Goal: Transaction & Acquisition: Purchase product/service

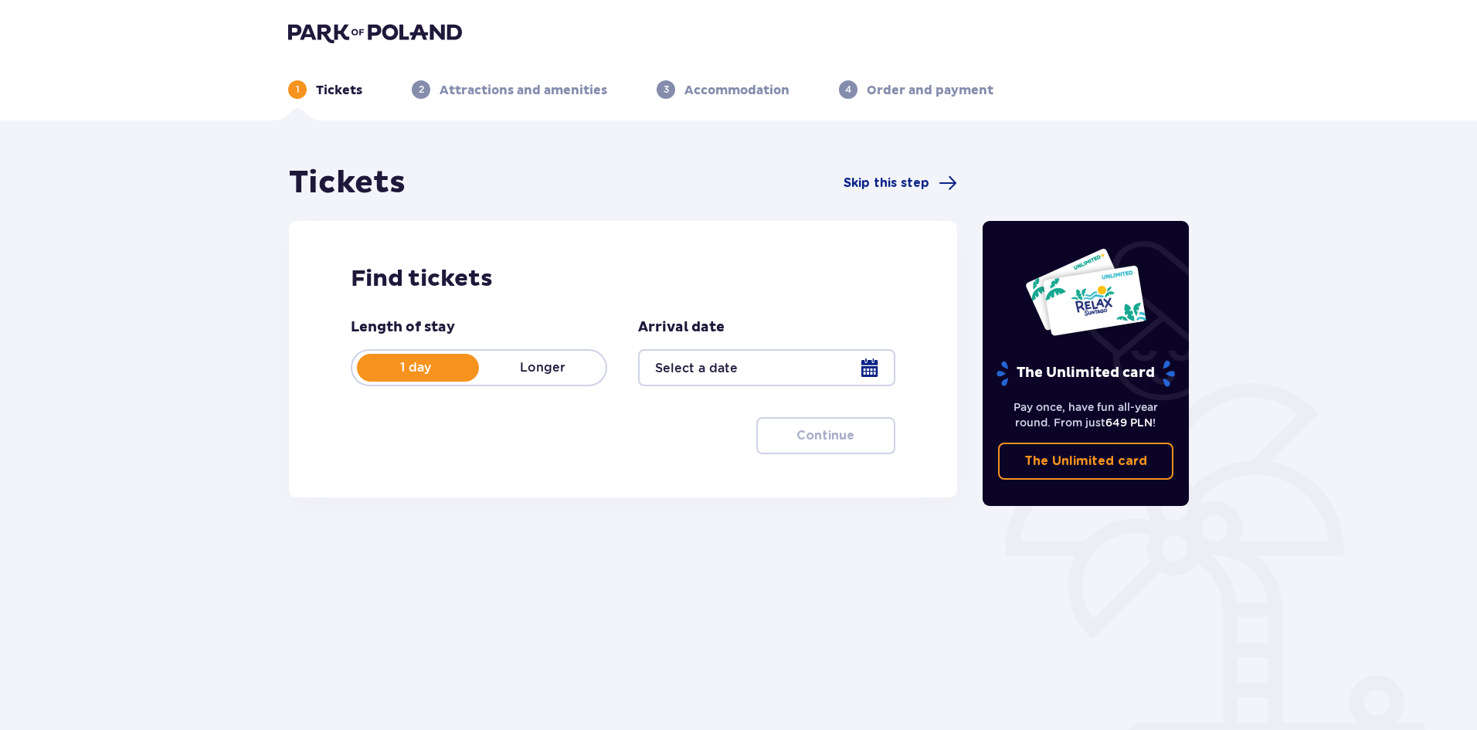
click at [725, 375] on div at bounding box center [766, 367] width 256 height 37
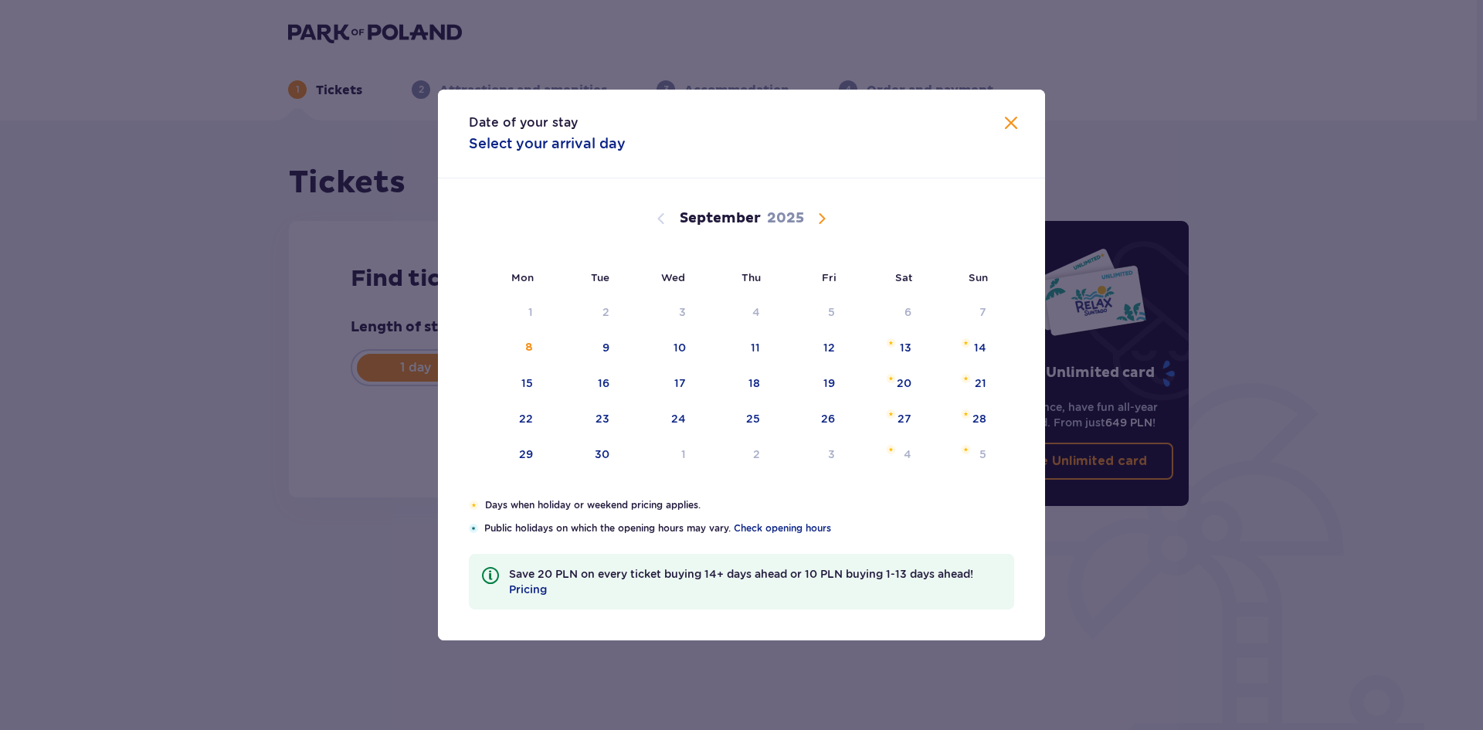
click at [423, 253] on div "Date of your stay Select your arrival day Mon Tue Wed Thu Fri Sat Sun [DATE] 28…" at bounding box center [741, 365] width 1483 height 730
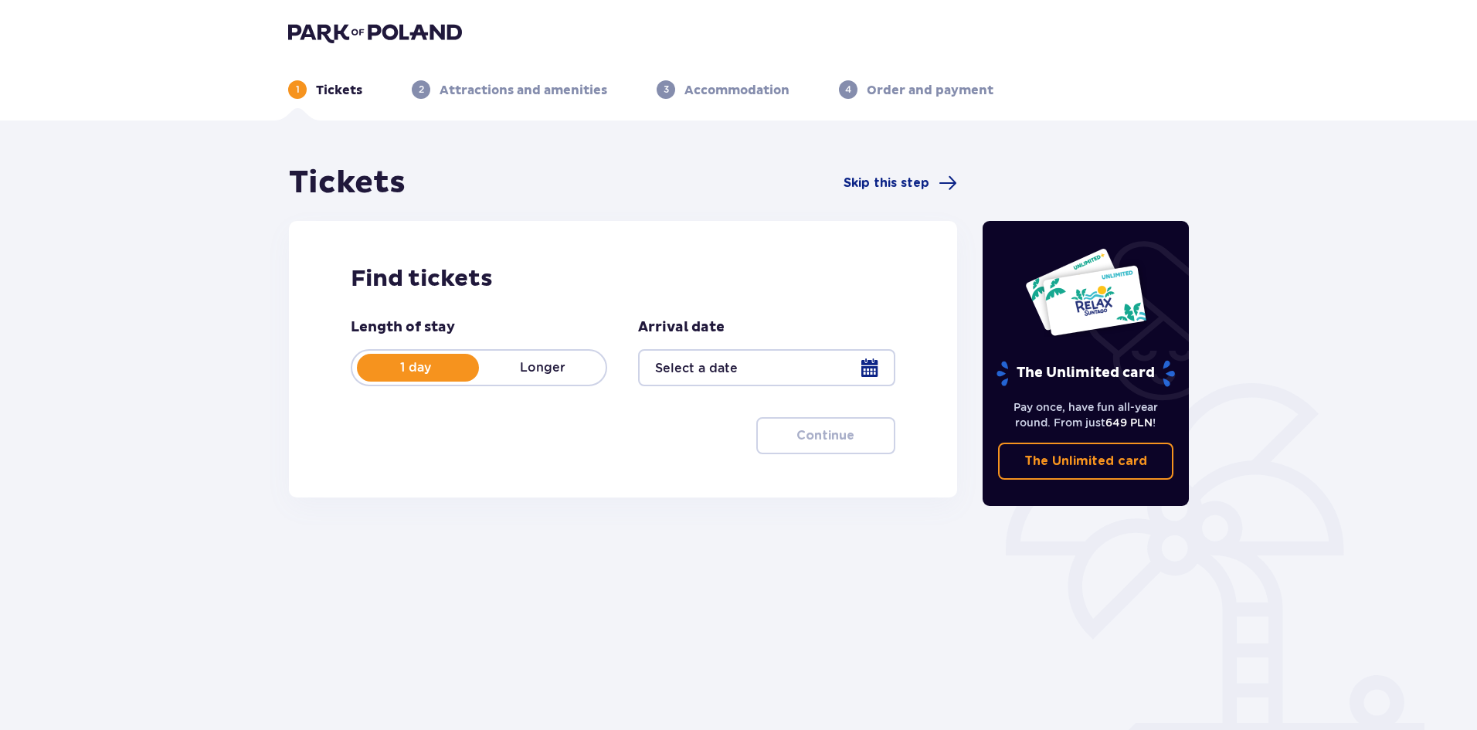
click at [841, 367] on div at bounding box center [766, 367] width 256 height 37
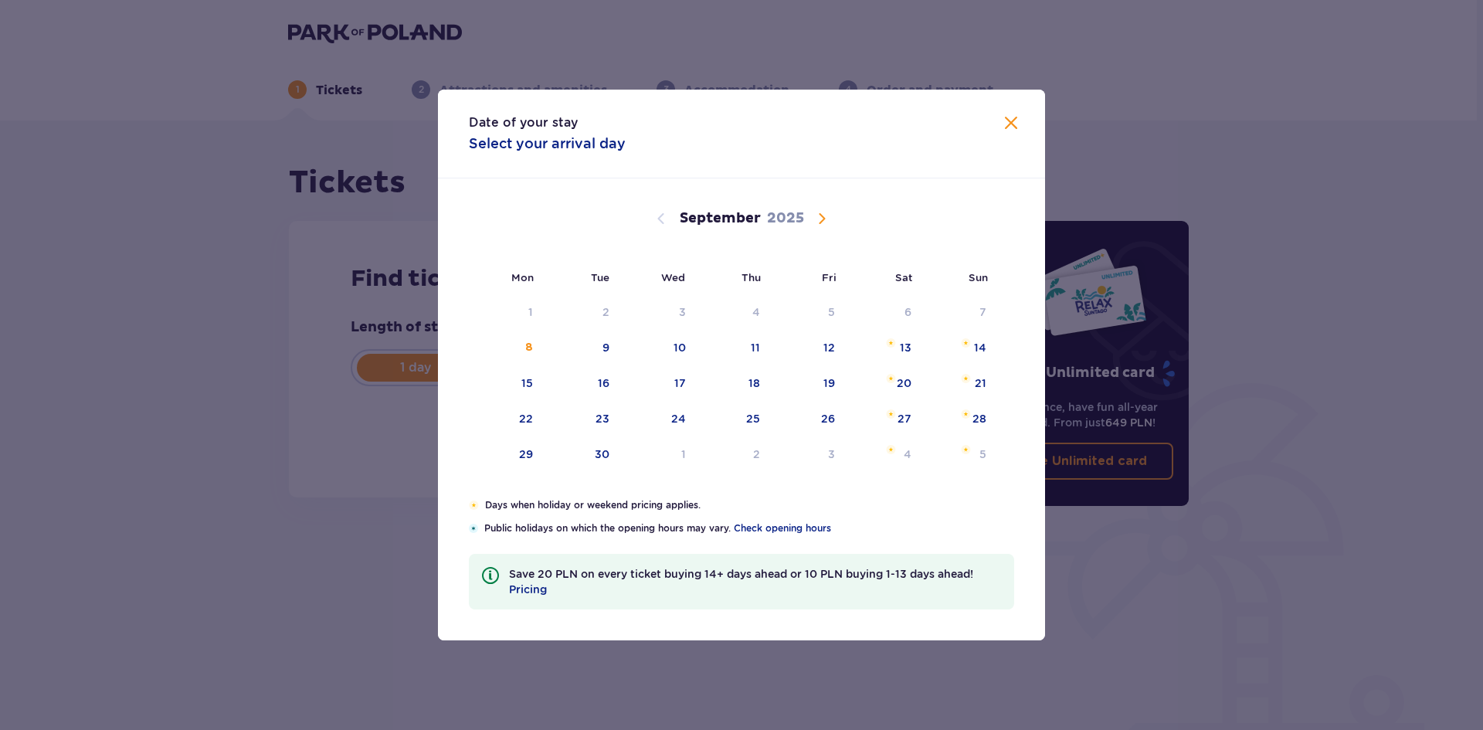
click at [837, 226] on div "[DATE]" at bounding box center [741, 218] width 511 height 19
click at [800, 217] on p "2025" at bounding box center [785, 218] width 37 height 19
click at [813, 214] on span "Calendar" at bounding box center [822, 218] width 19 height 19
click at [817, 215] on span "Calendar" at bounding box center [822, 218] width 19 height 19
click at [657, 217] on span "Calendar" at bounding box center [661, 218] width 19 height 19
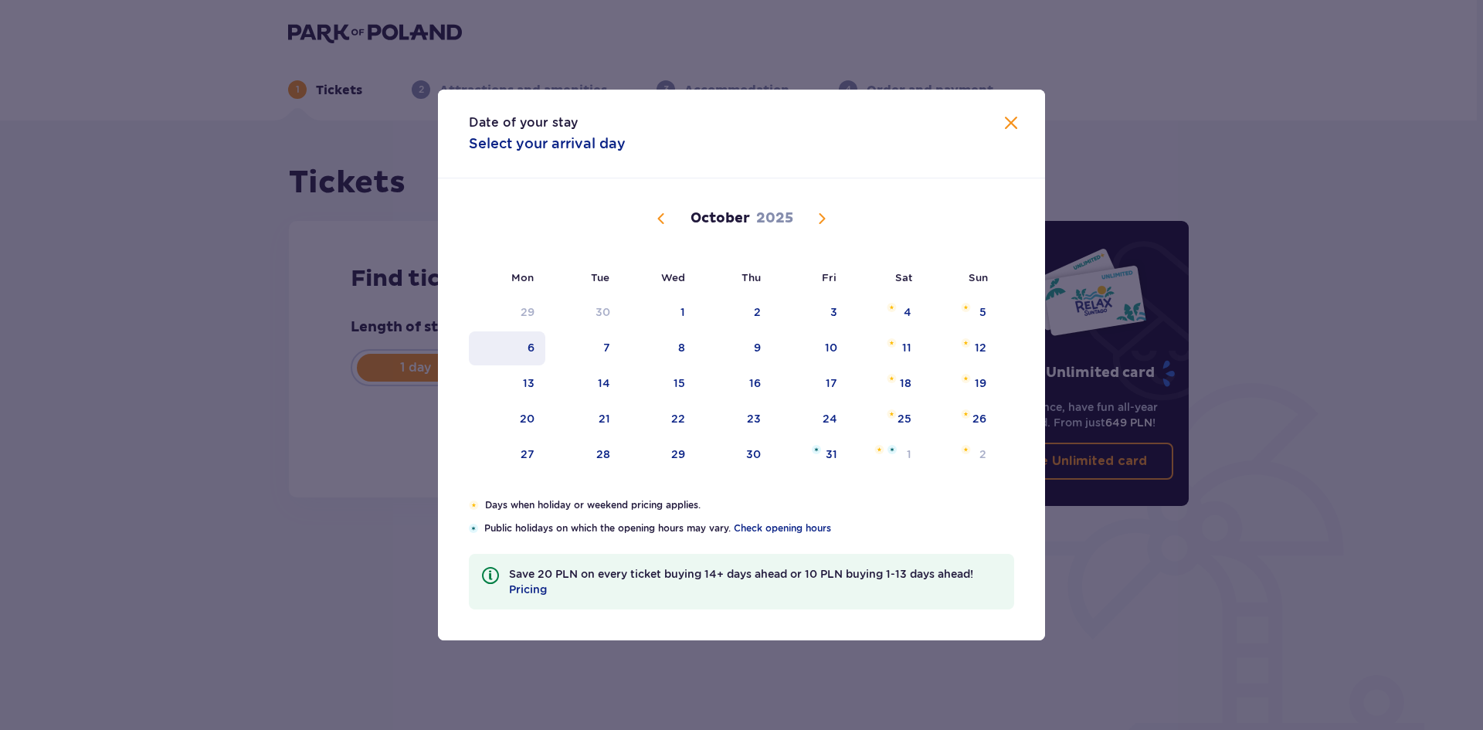
click at [535, 345] on div "6" at bounding box center [507, 348] width 76 height 34
type input "[DATE]"
click at [331, 358] on div "Date of your stay [DATE] Mon Tue Wed Thu Fri Sat Sun [DATE] 1 2 3 4 5 6 7 8 9 1…" at bounding box center [741, 365] width 1483 height 730
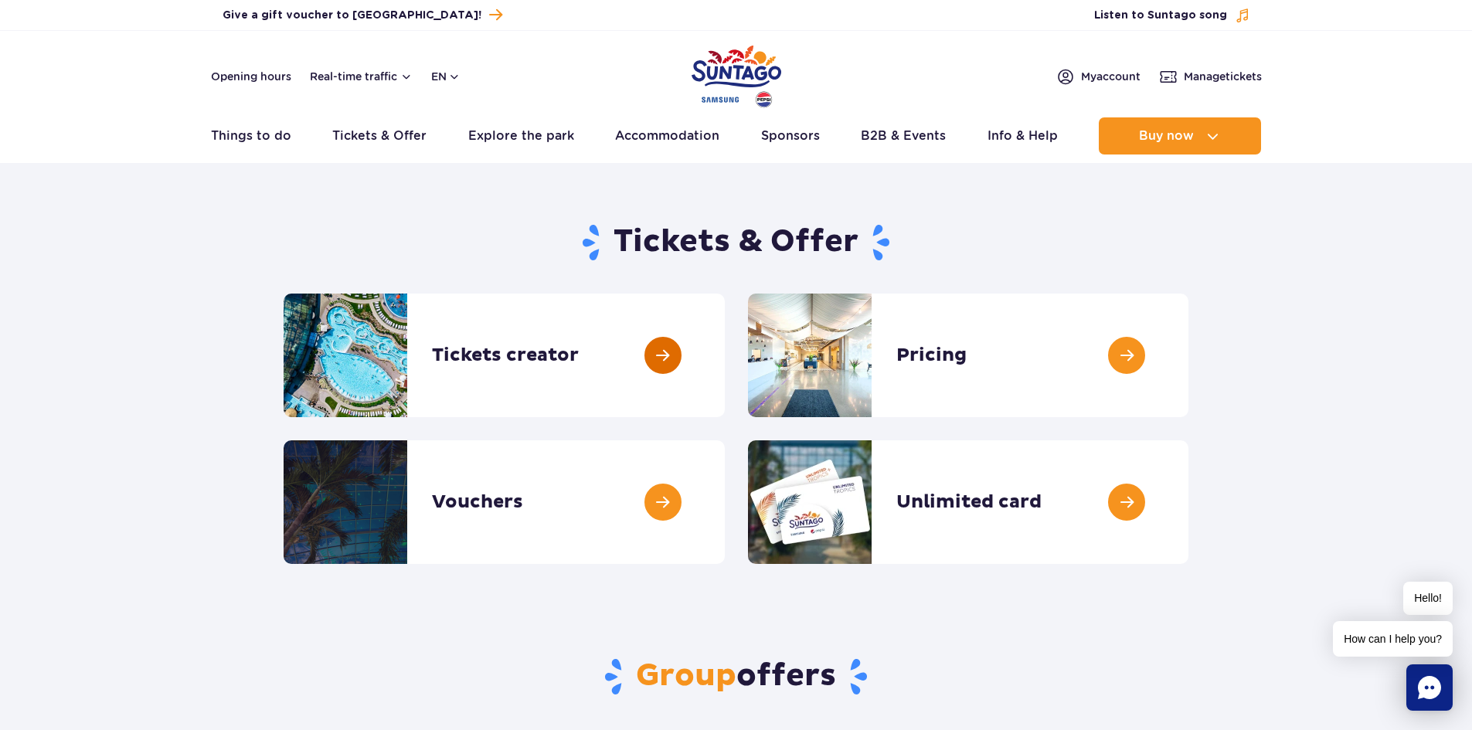
click at [725, 345] on link at bounding box center [725, 356] width 0 height 124
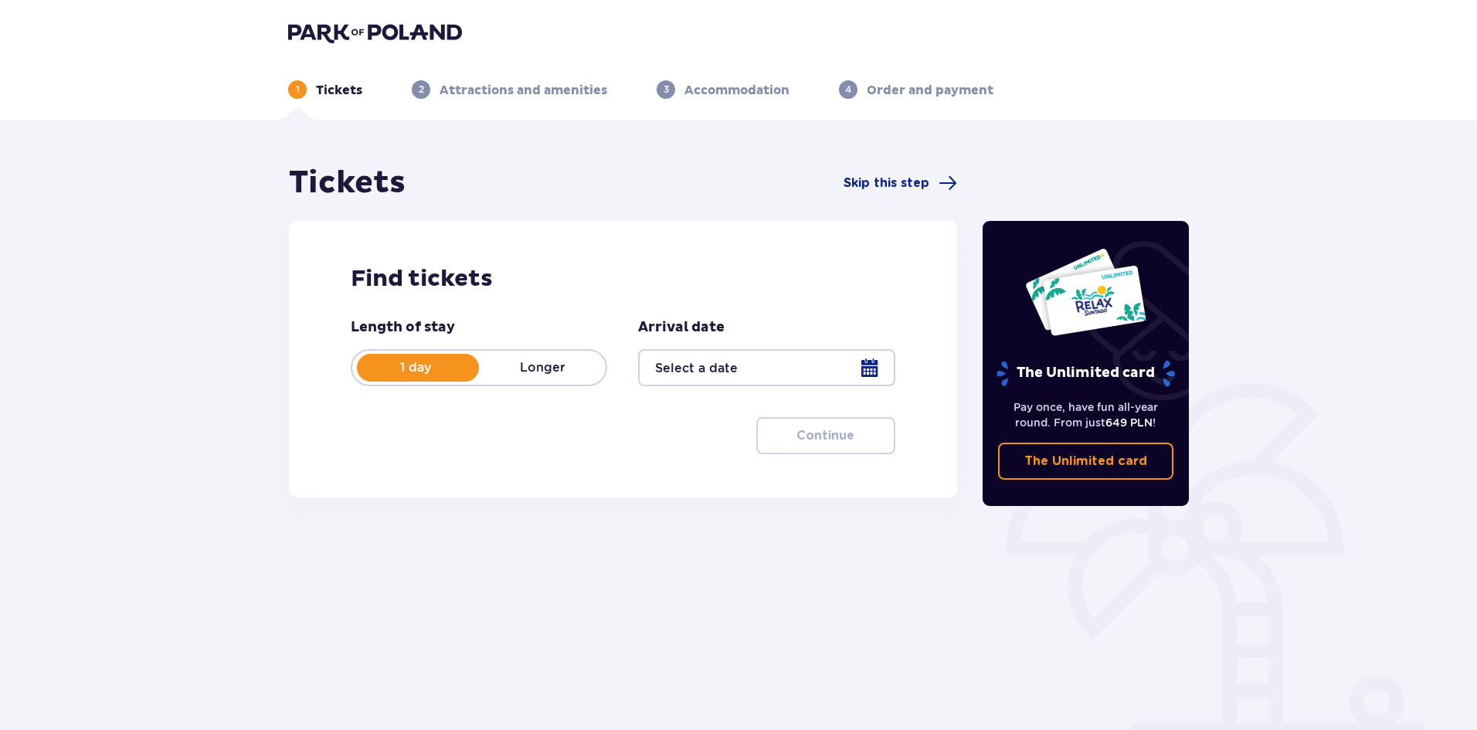
click at [710, 365] on div at bounding box center [766, 367] width 256 height 37
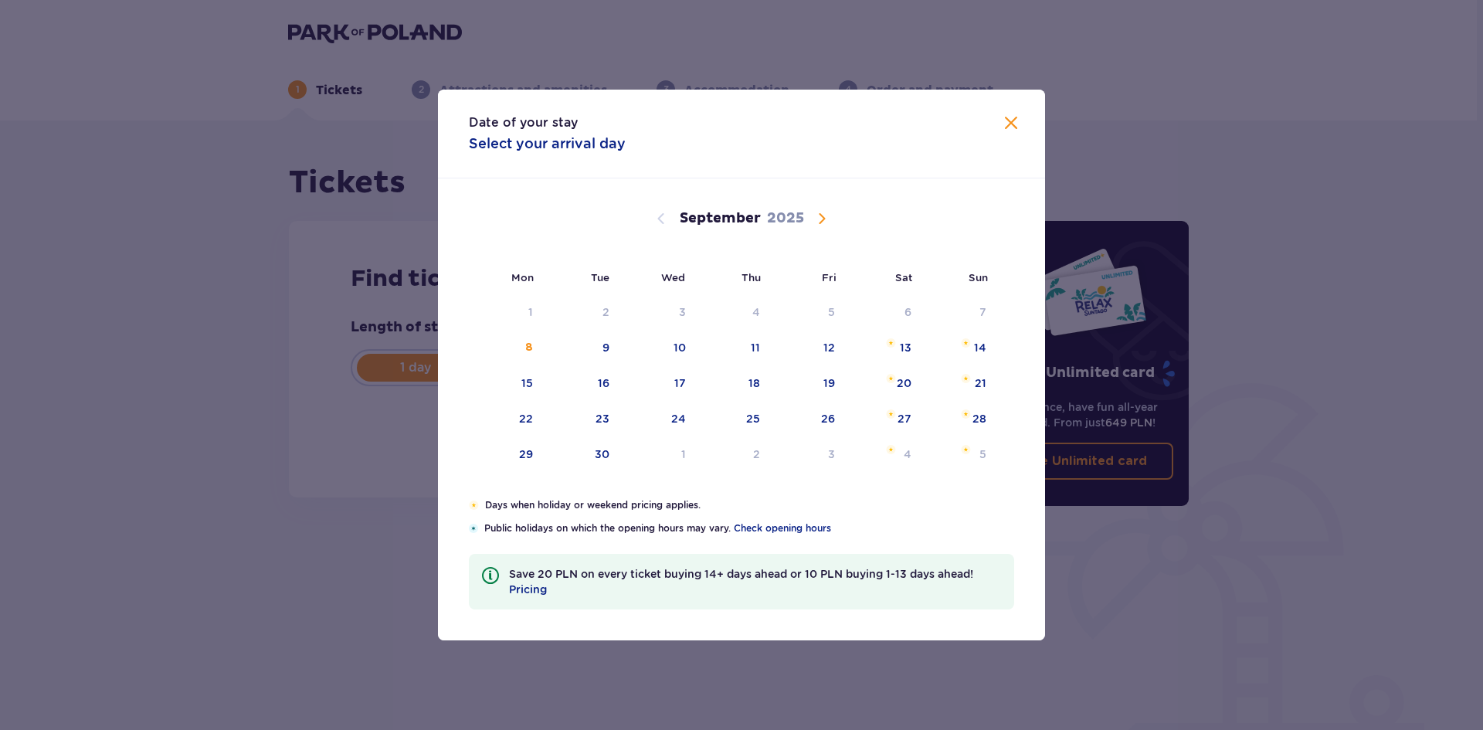
click at [827, 212] on span "Calendar" at bounding box center [822, 218] width 19 height 19
click at [525, 340] on div "6" at bounding box center [507, 348] width 76 height 34
type input "[DATE]"
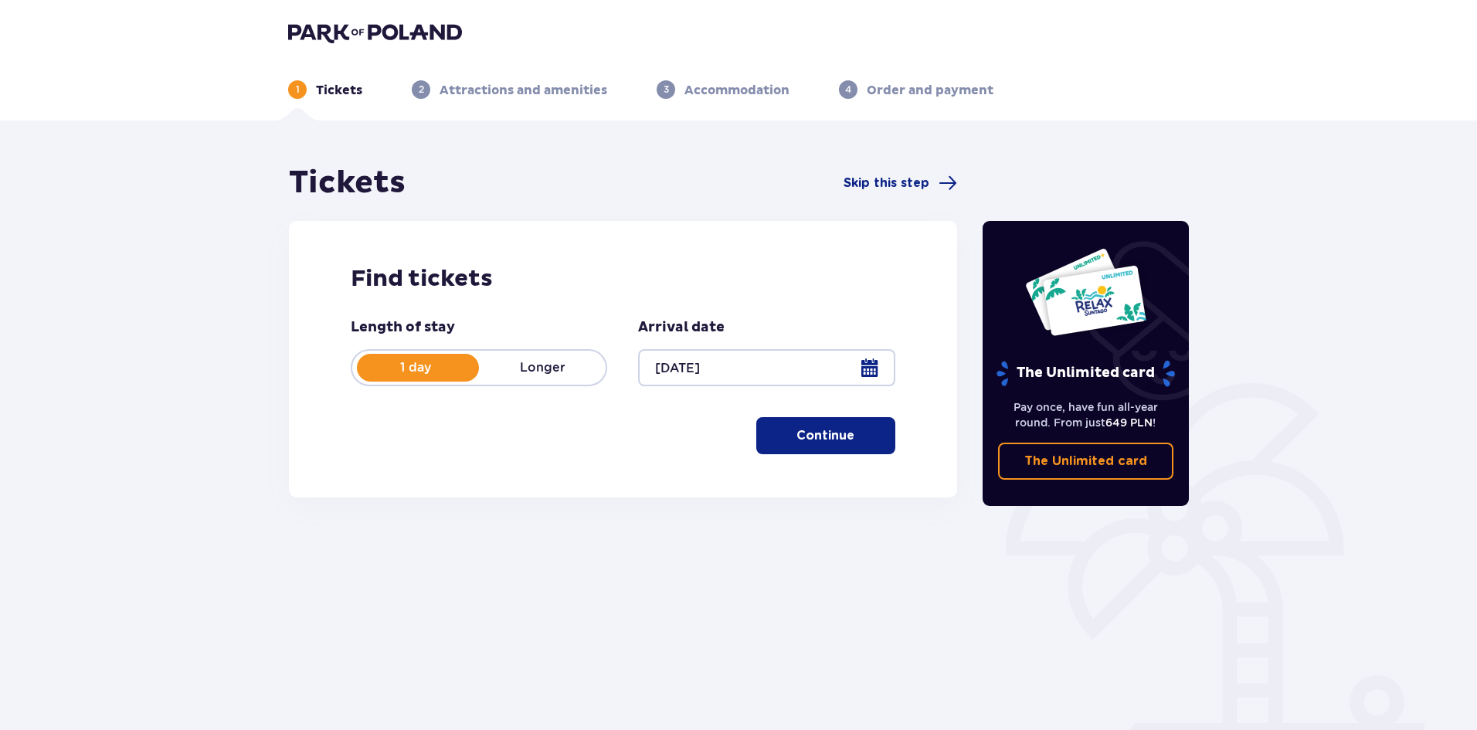
click at [844, 433] on button "Continue" at bounding box center [825, 435] width 139 height 37
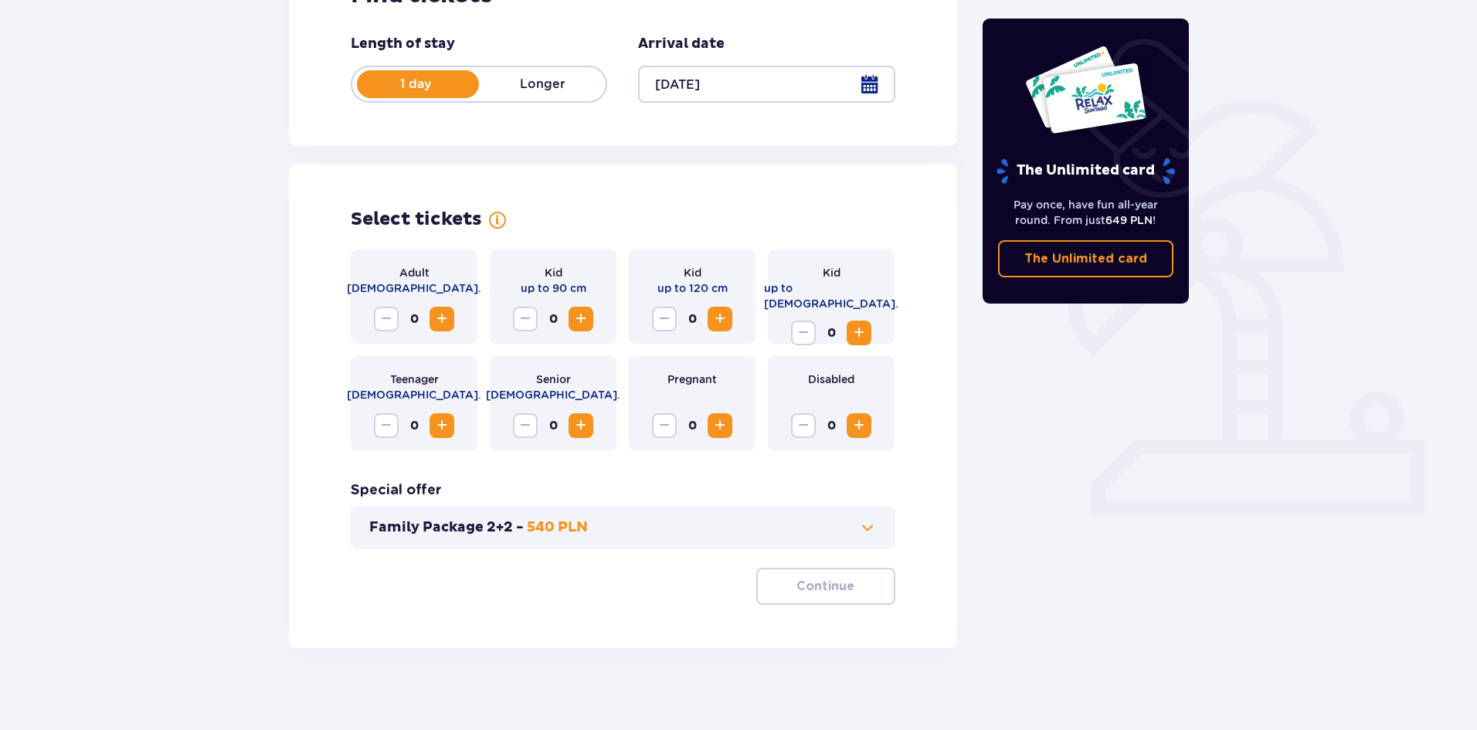
scroll to position [294, 0]
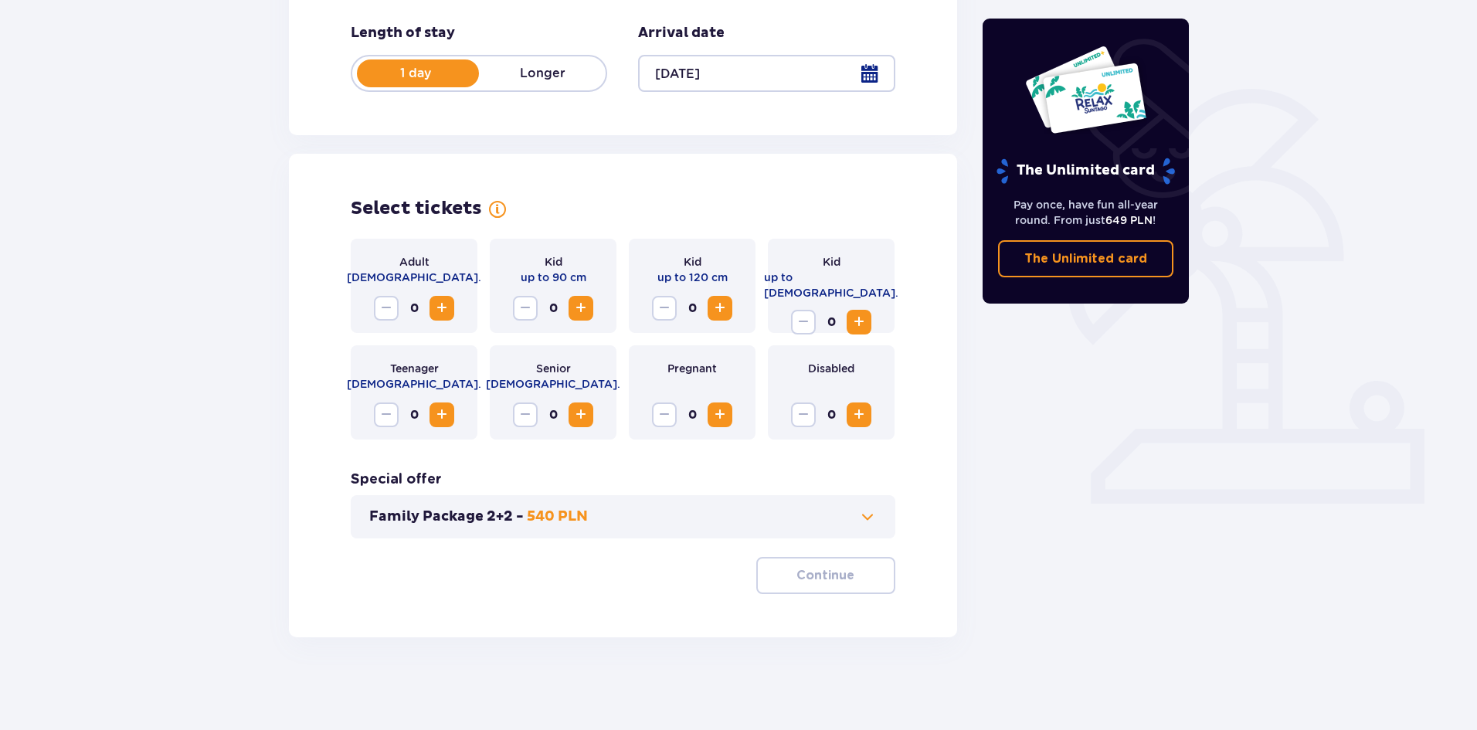
click at [449, 313] on span "Increase" at bounding box center [442, 308] width 19 height 19
click at [445, 315] on span "Increase" at bounding box center [442, 308] width 19 height 19
click at [872, 586] on button "Continue" at bounding box center [825, 575] width 139 height 37
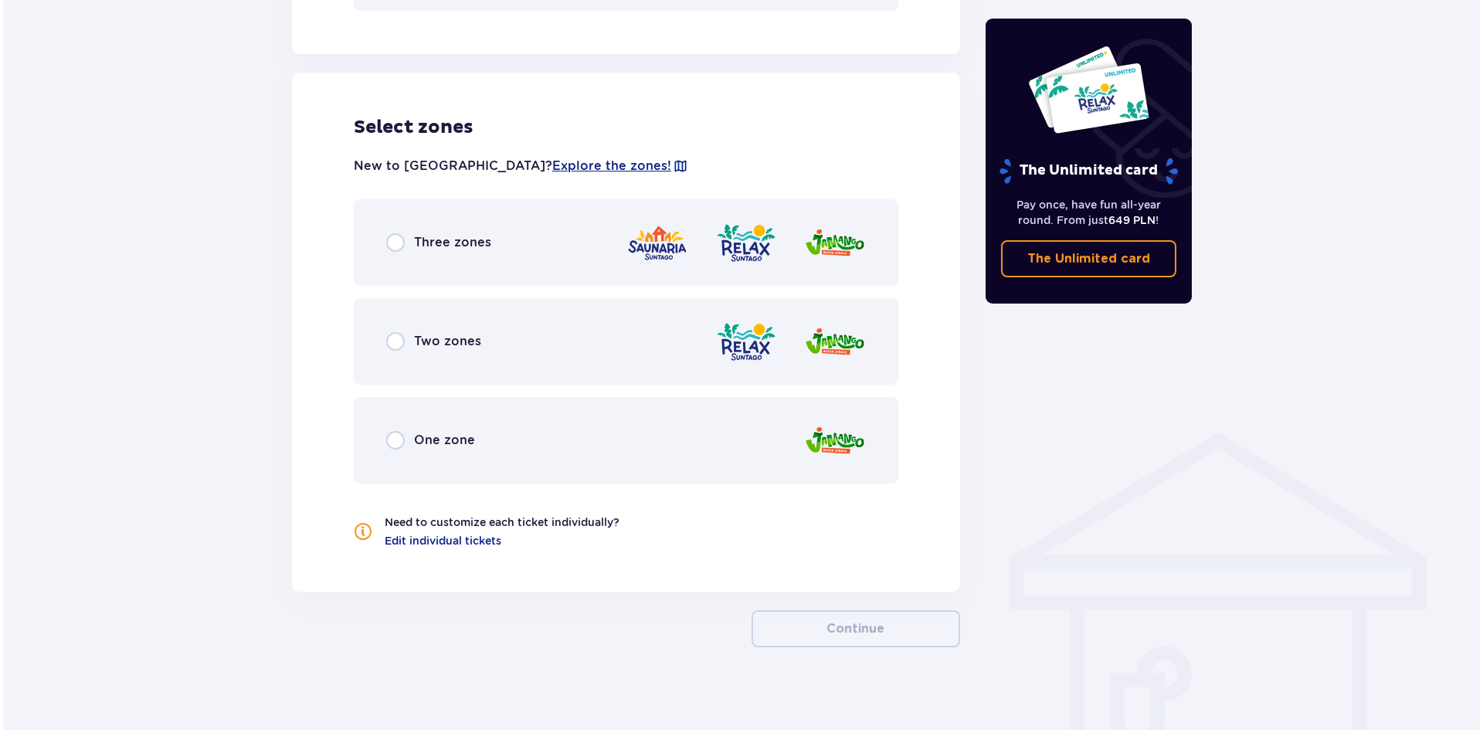
scroll to position [832, 0]
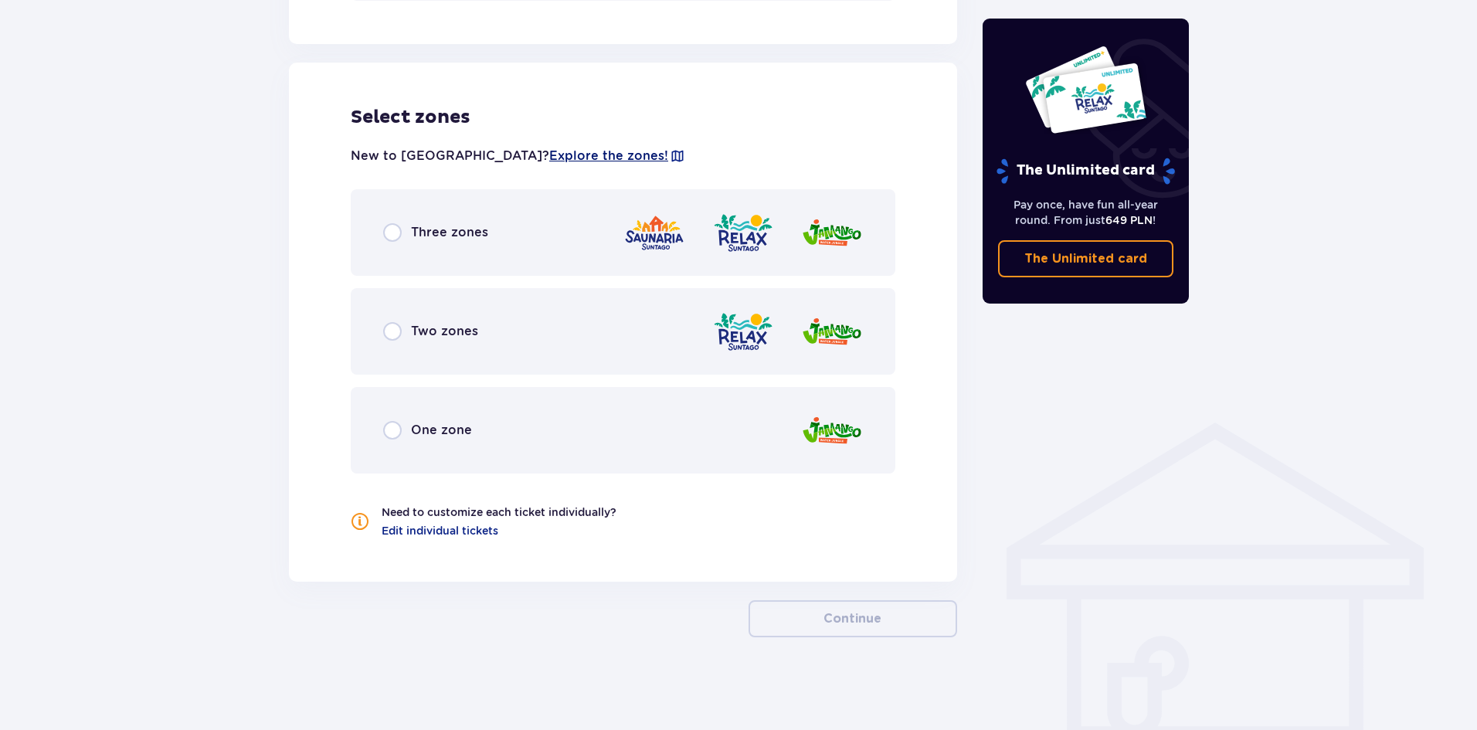
click at [549, 159] on span "Explore the zones!" at bounding box center [608, 156] width 119 height 17
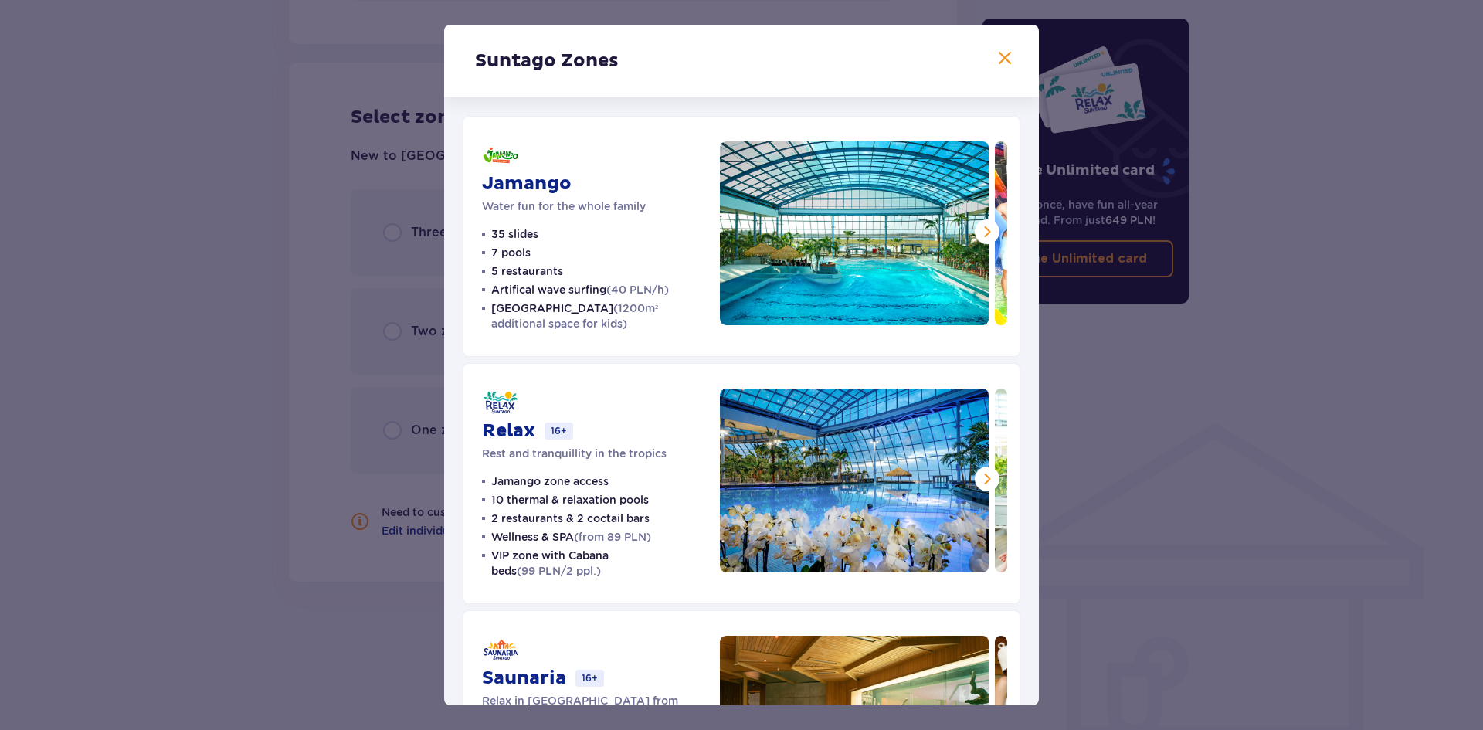
click at [993, 230] on button at bounding box center [987, 231] width 25 height 25
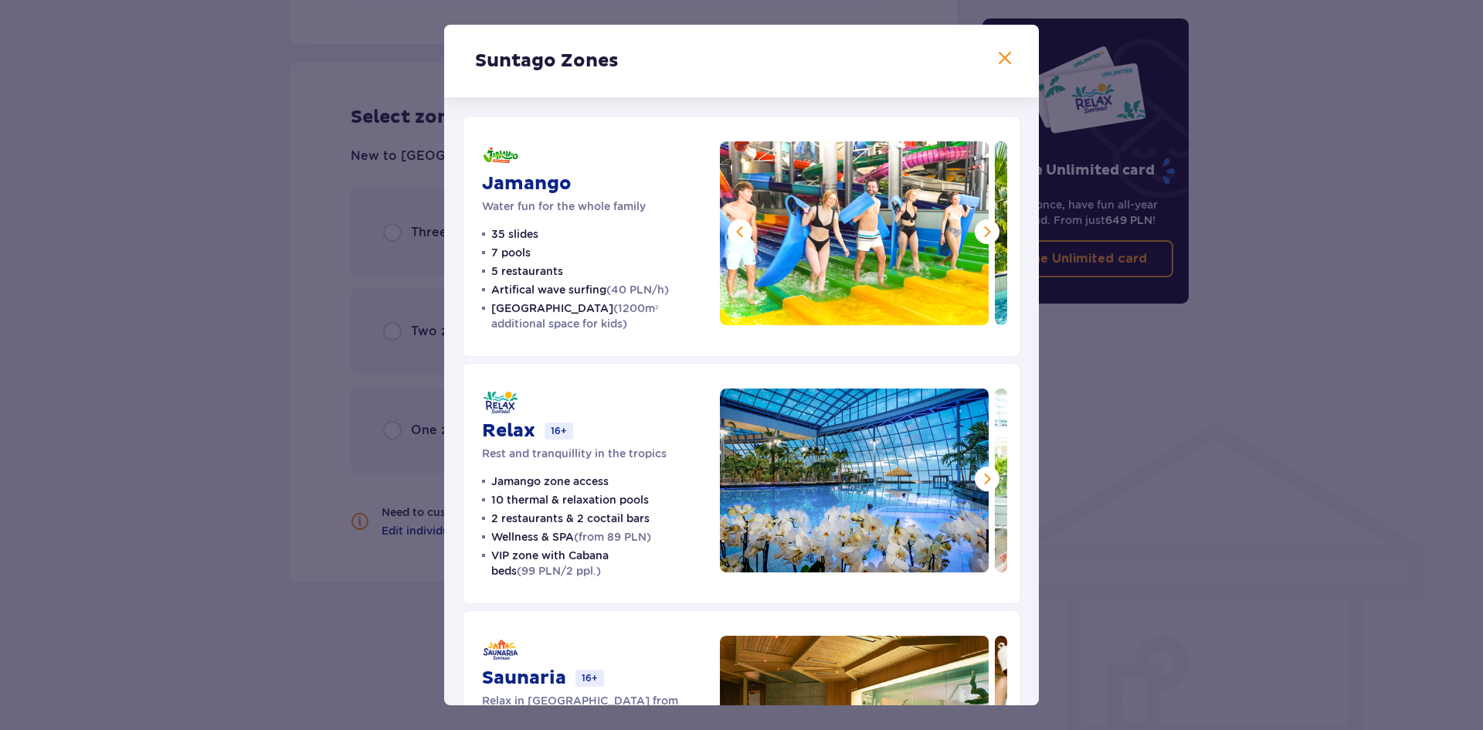
click at [993, 230] on button at bounding box center [987, 231] width 25 height 25
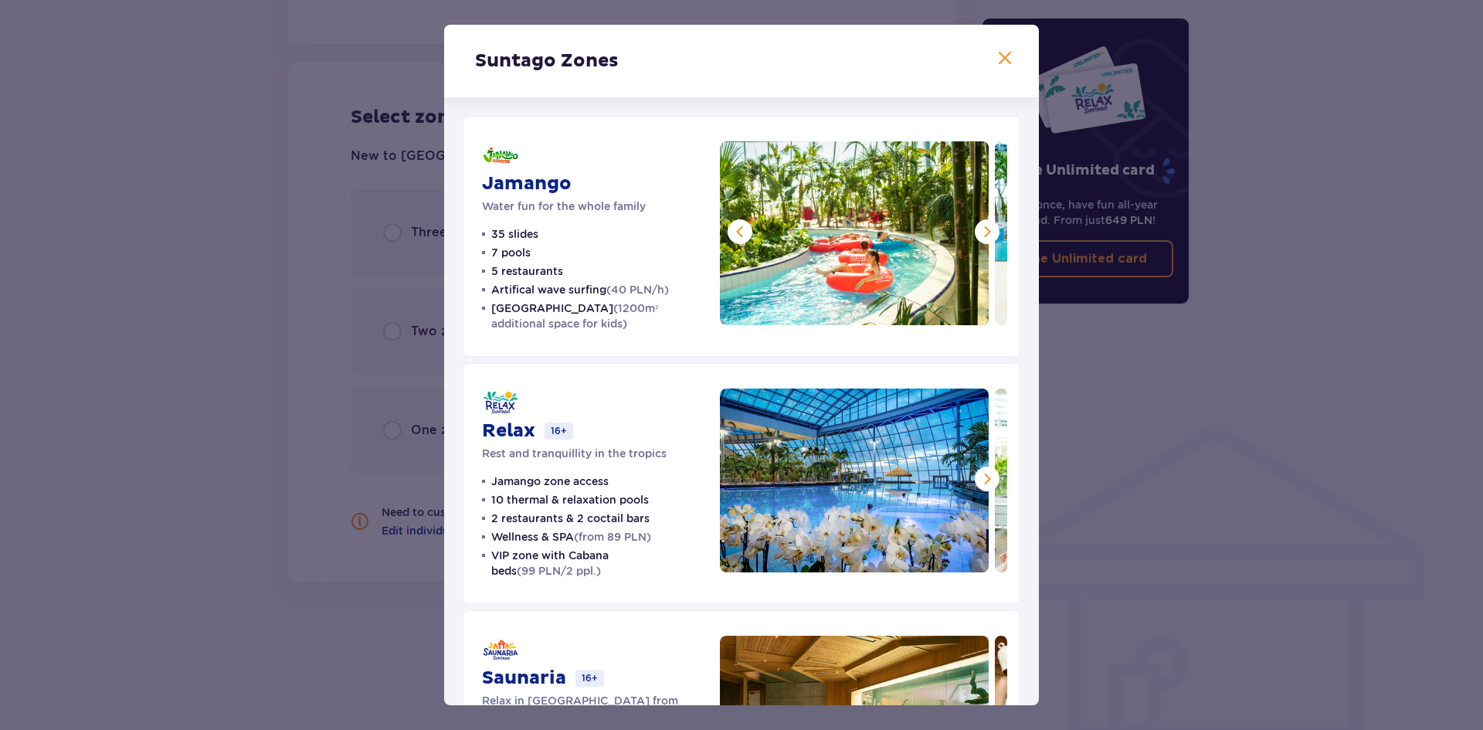
click at [993, 230] on button at bounding box center [987, 231] width 25 height 25
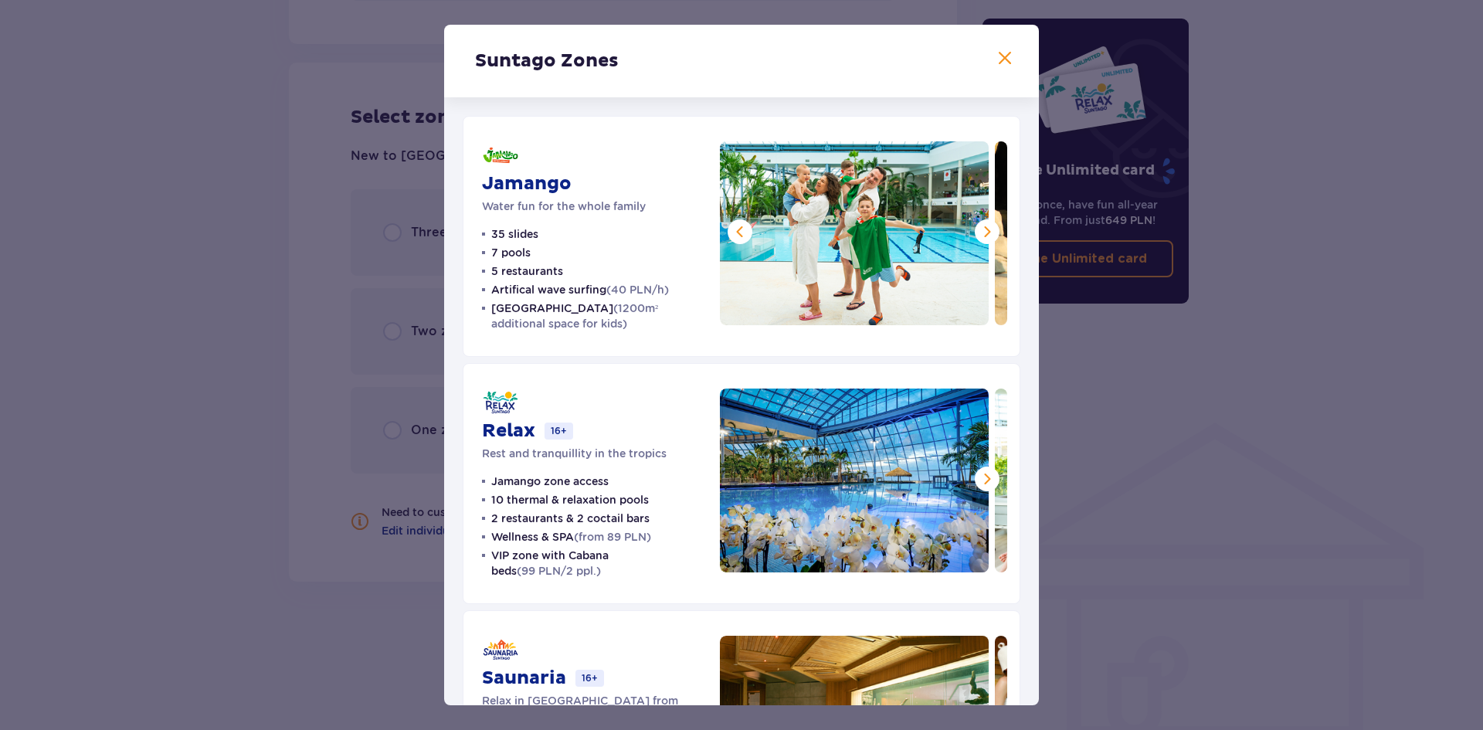
click at [993, 230] on button at bounding box center [987, 231] width 25 height 25
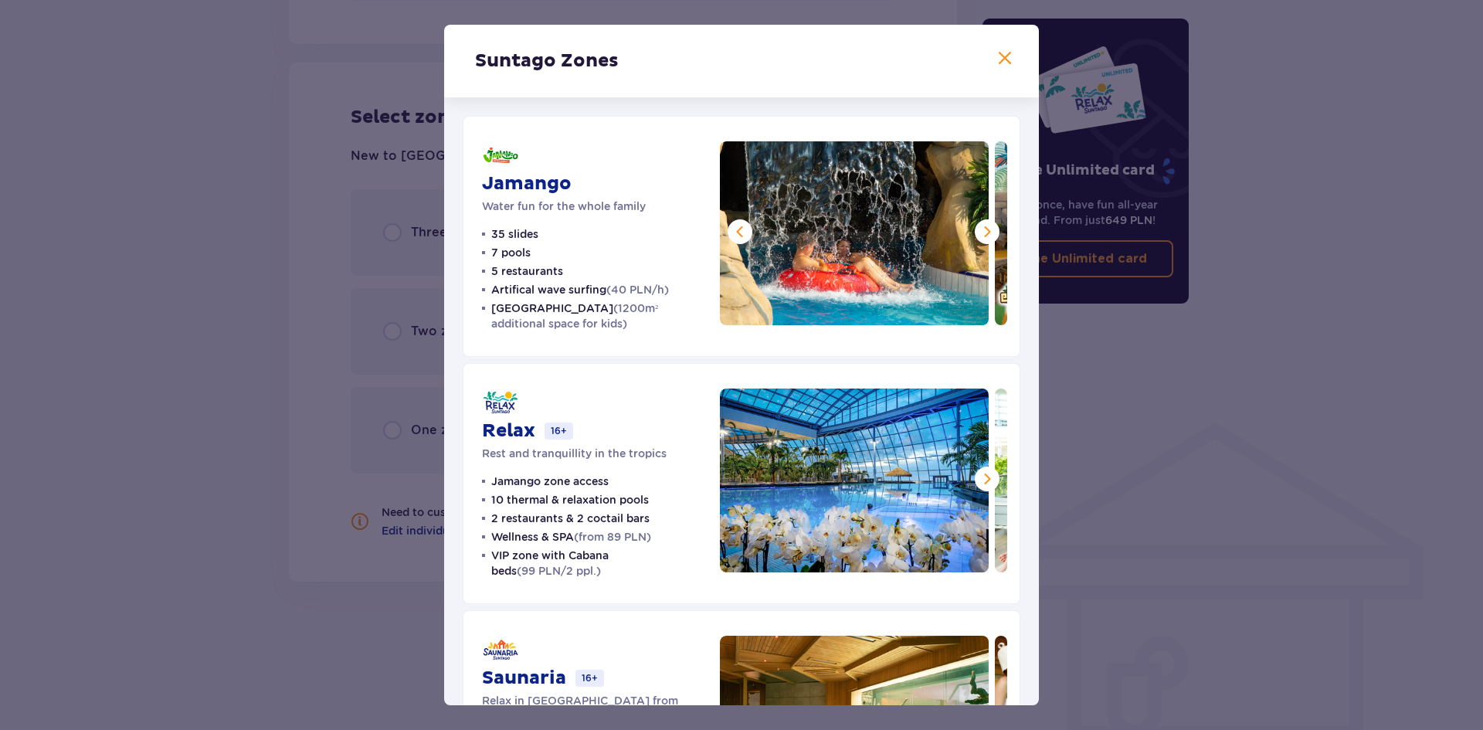
click at [993, 230] on button at bounding box center [987, 231] width 25 height 25
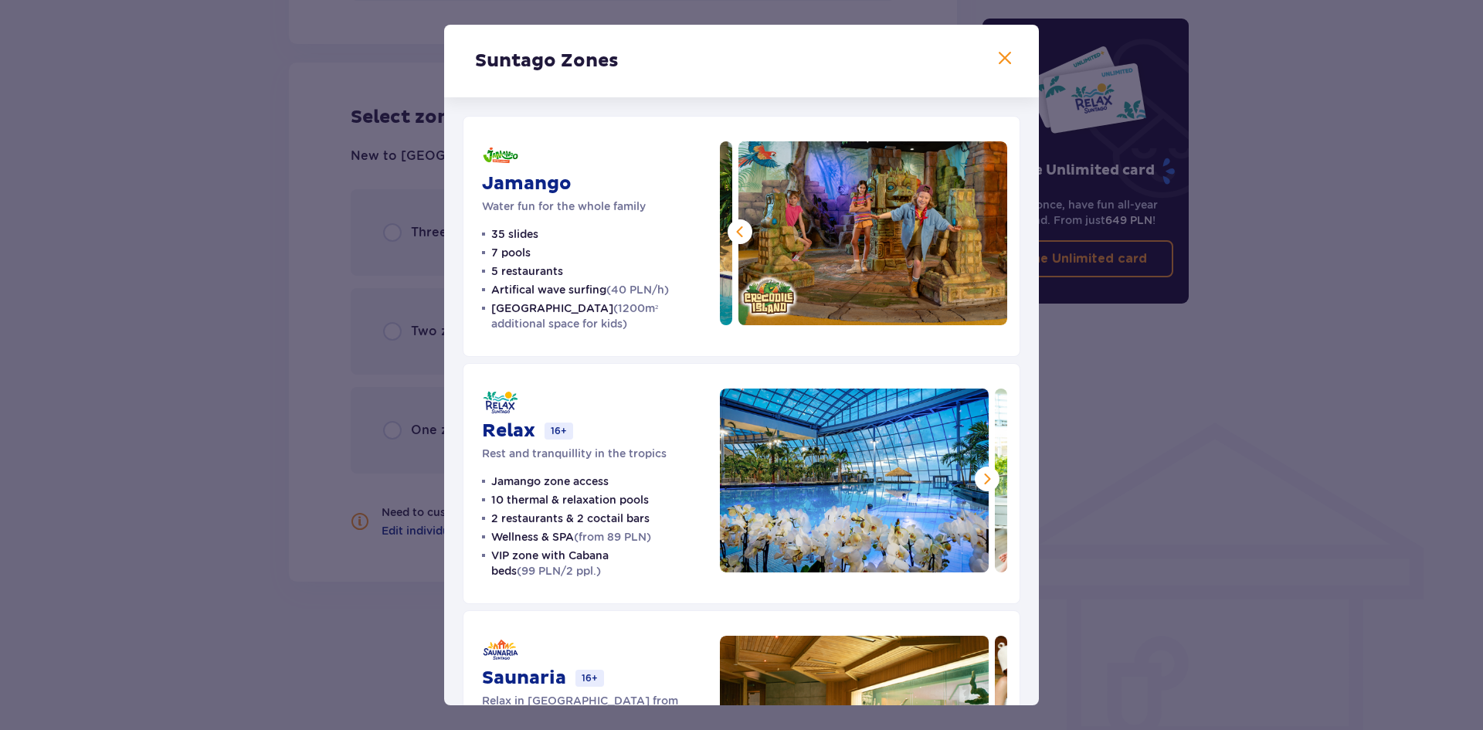
click at [985, 475] on span at bounding box center [987, 479] width 19 height 19
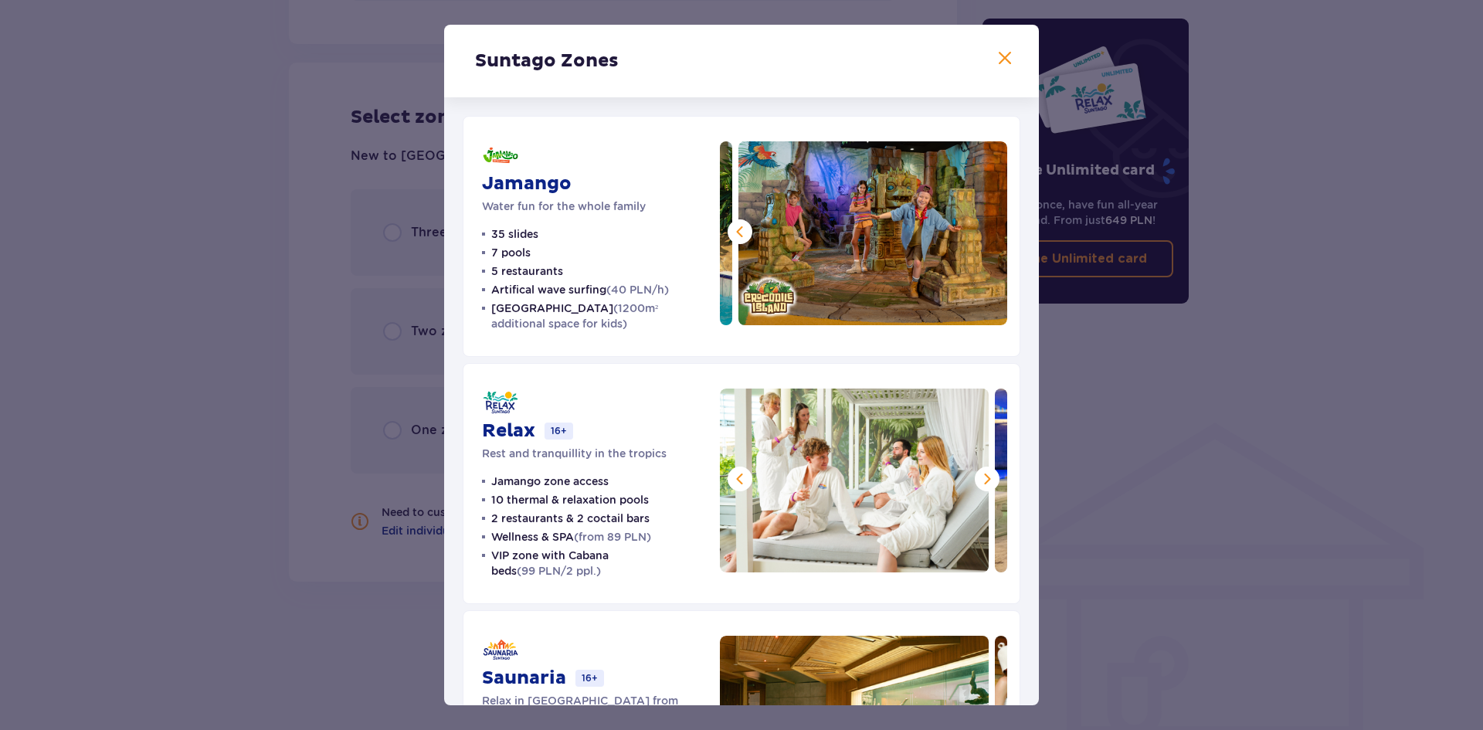
click at [985, 475] on span at bounding box center [987, 479] width 19 height 19
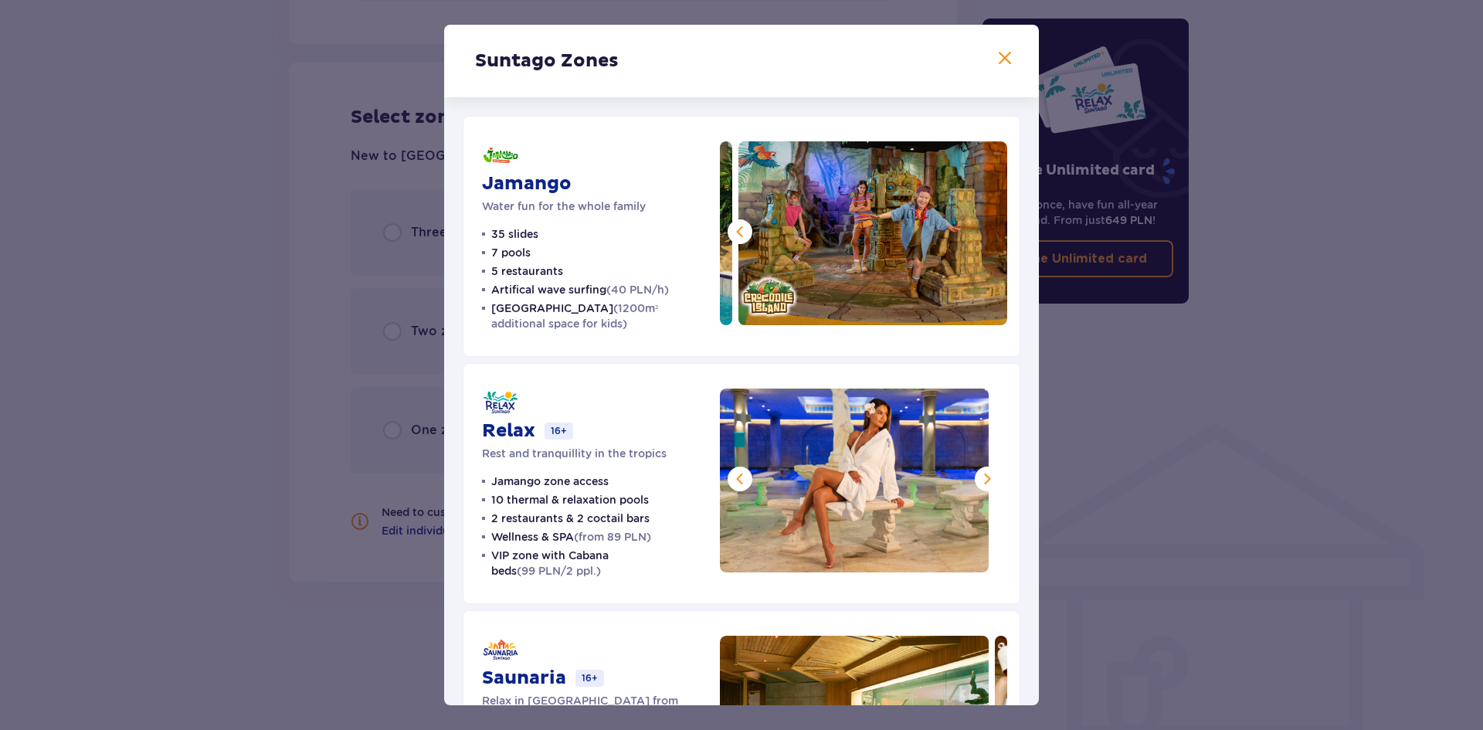
click at [985, 475] on span at bounding box center [987, 479] width 19 height 19
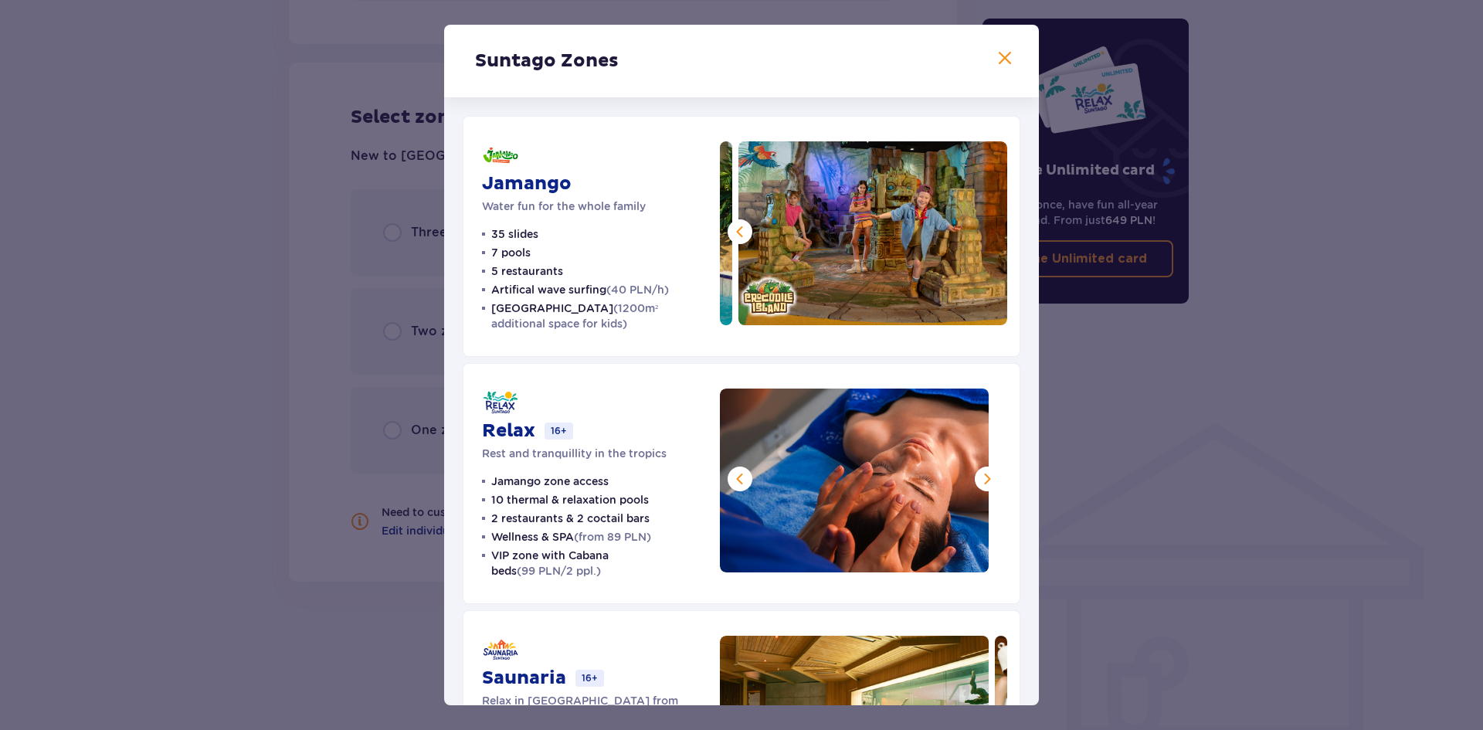
click at [985, 475] on span at bounding box center [987, 479] width 19 height 19
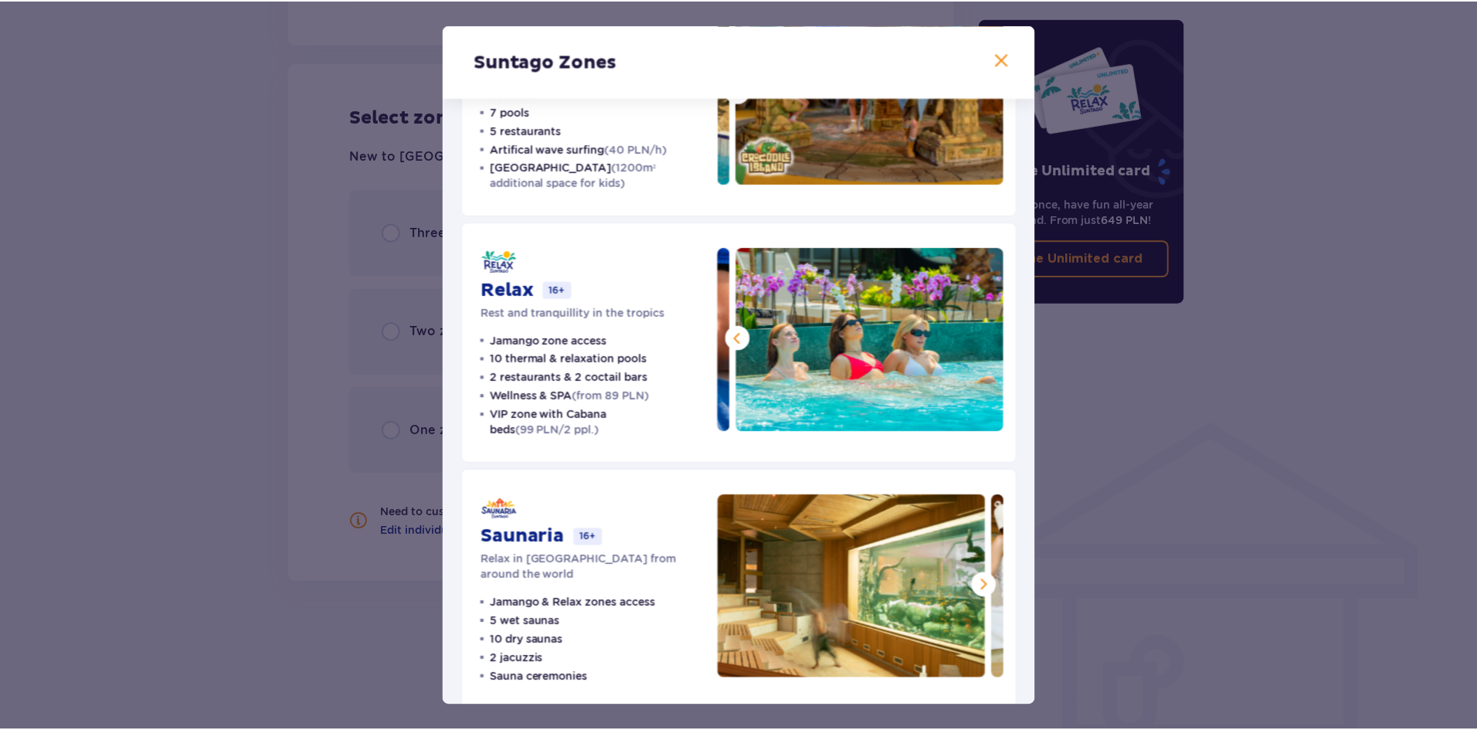
scroll to position [158, 0]
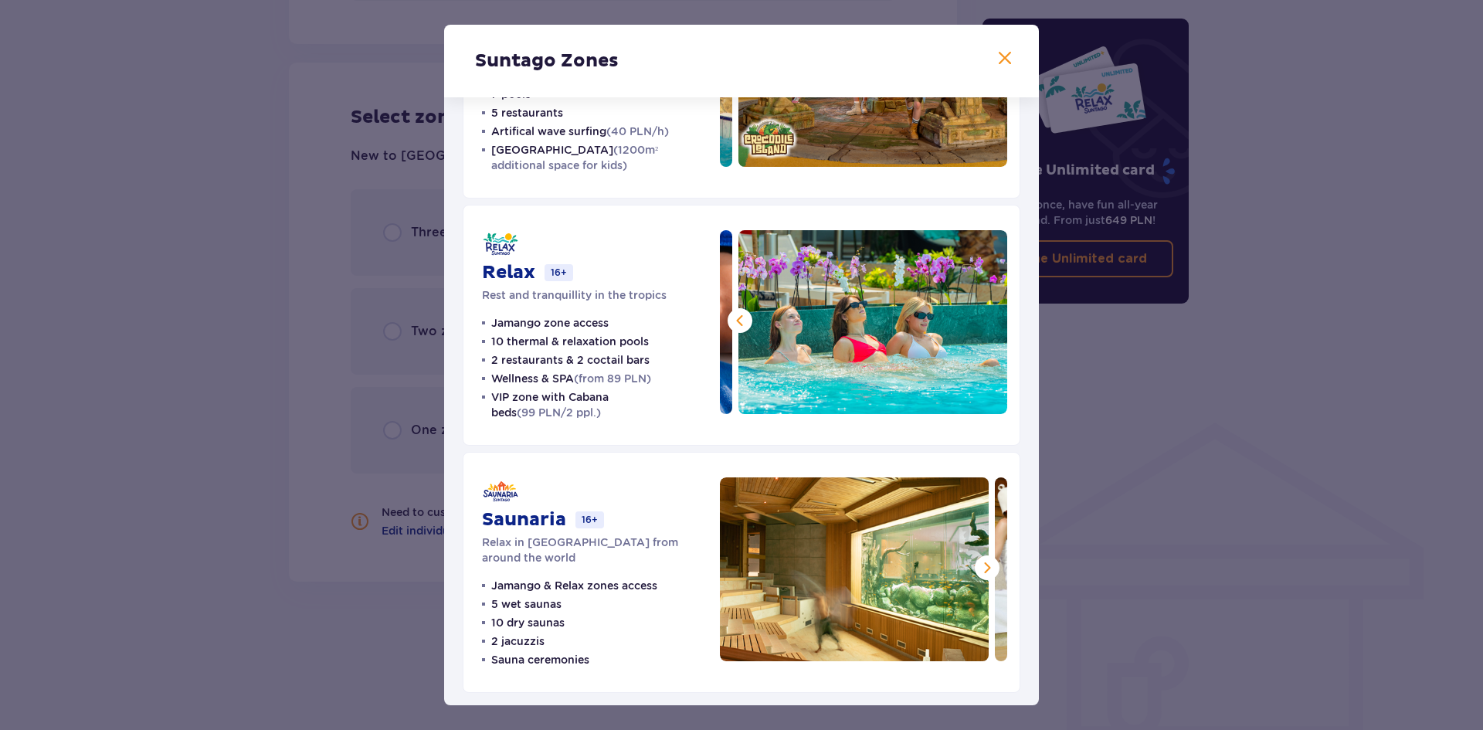
click at [983, 566] on span at bounding box center [987, 568] width 19 height 19
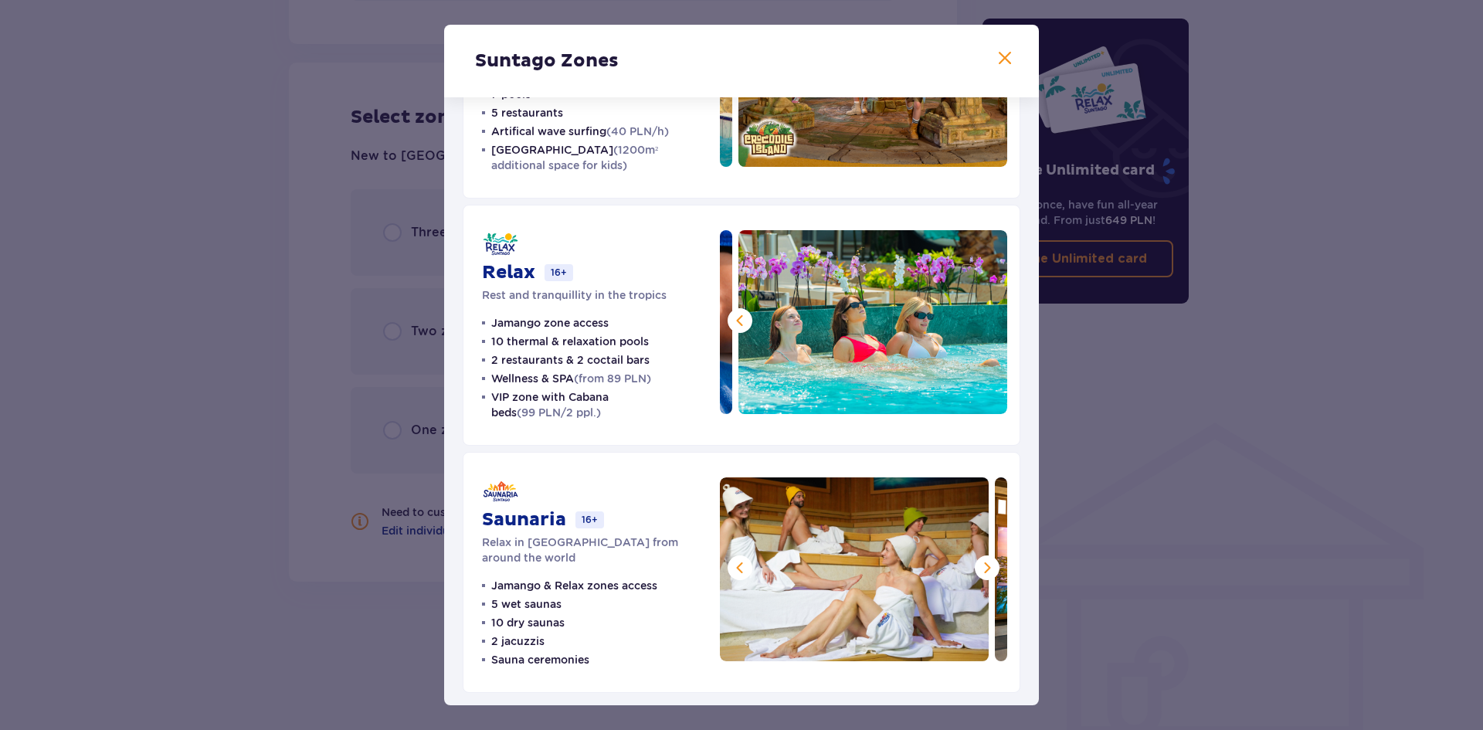
click at [983, 566] on span at bounding box center [987, 568] width 19 height 19
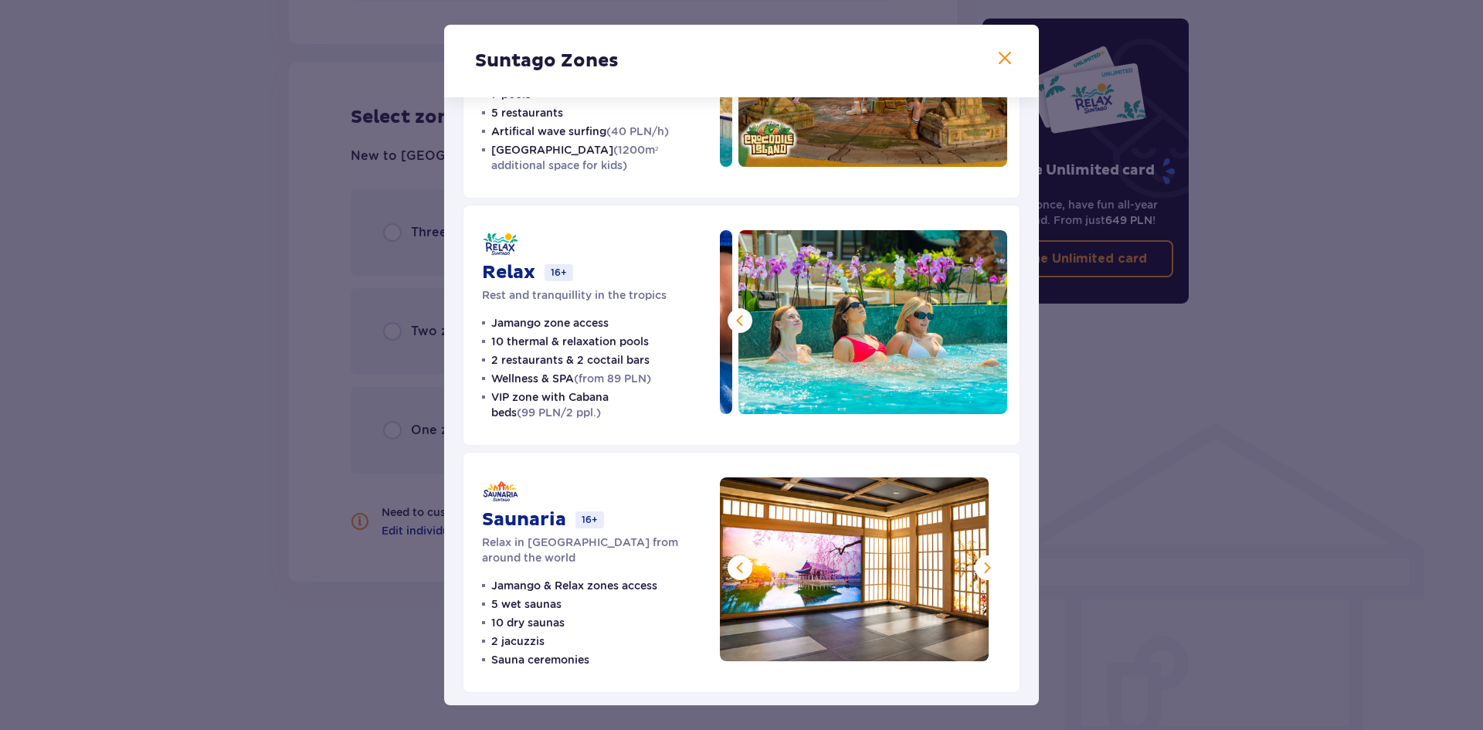
click at [983, 566] on span at bounding box center [987, 568] width 19 height 19
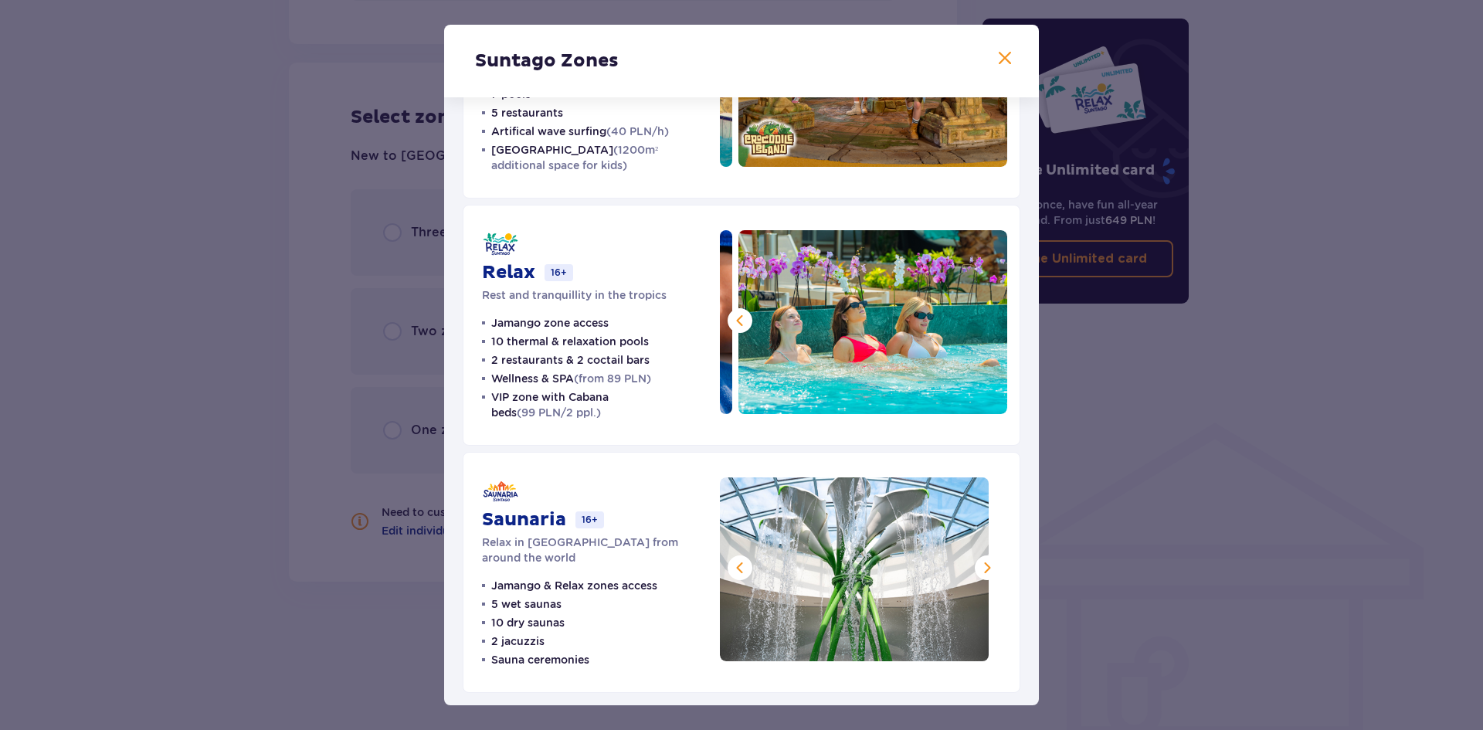
click at [983, 566] on span at bounding box center [987, 568] width 19 height 19
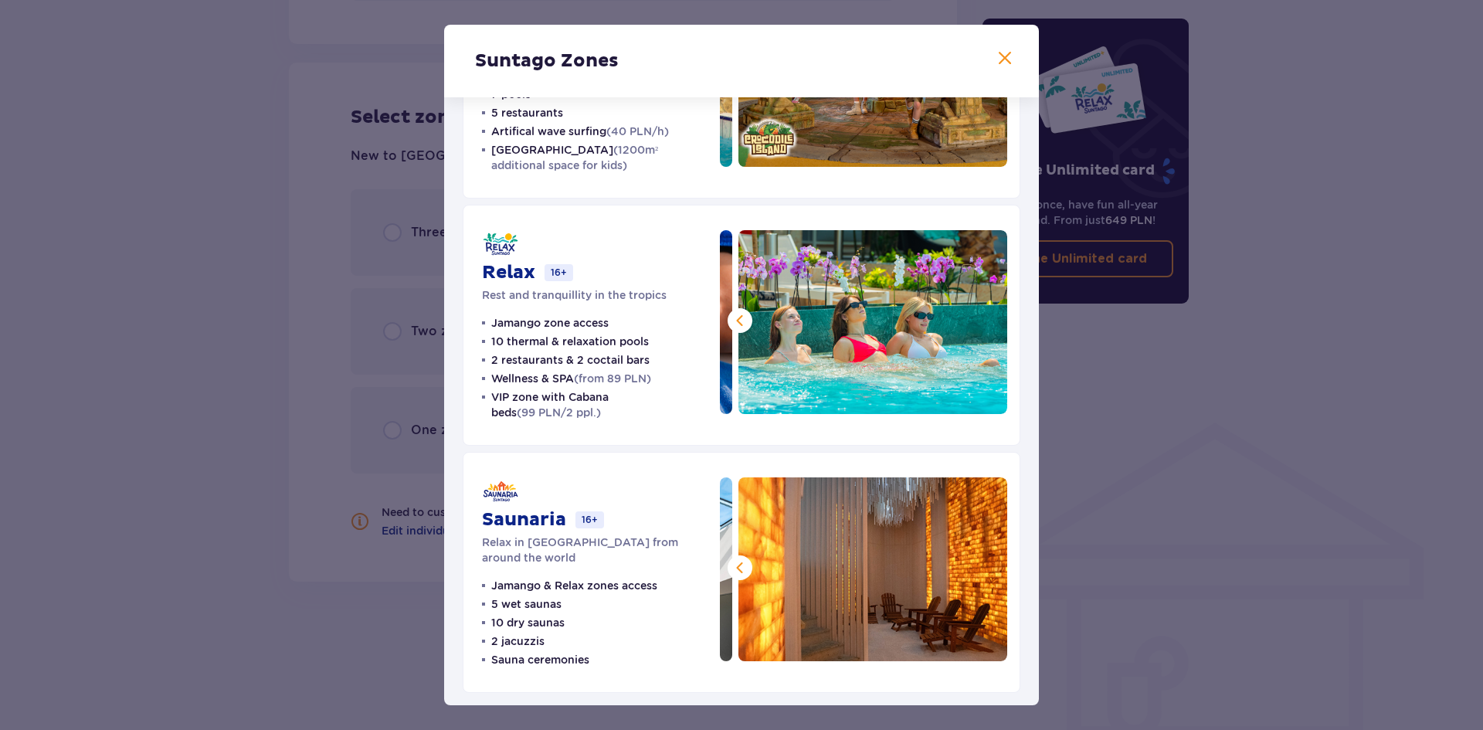
click at [983, 566] on img at bounding box center [873, 569] width 269 height 184
click at [1061, 547] on div "Suntago Zones Jamango Water fun for the whole family 35 slides 7 pools 5 restau…" at bounding box center [741, 365] width 1483 height 730
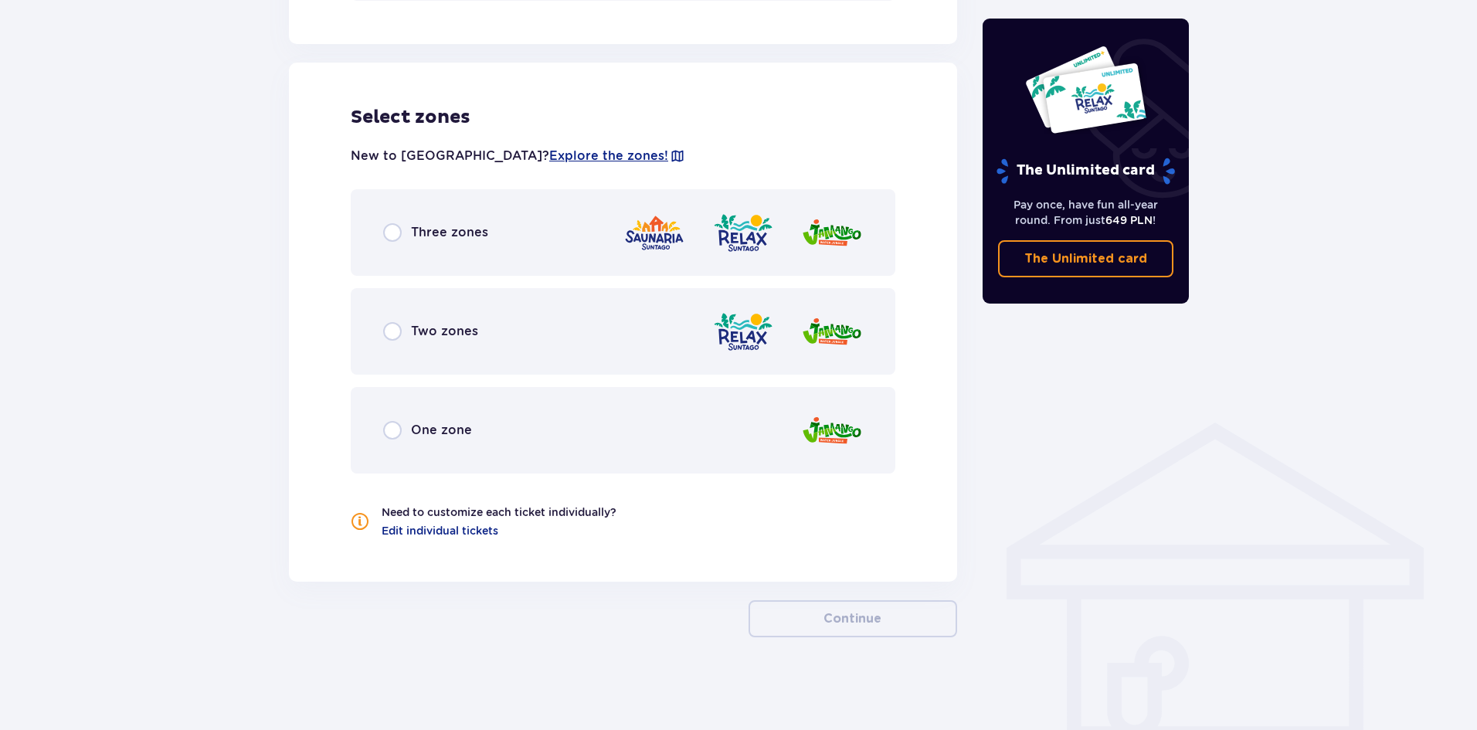
click at [508, 241] on div "Three zones" at bounding box center [623, 232] width 545 height 87
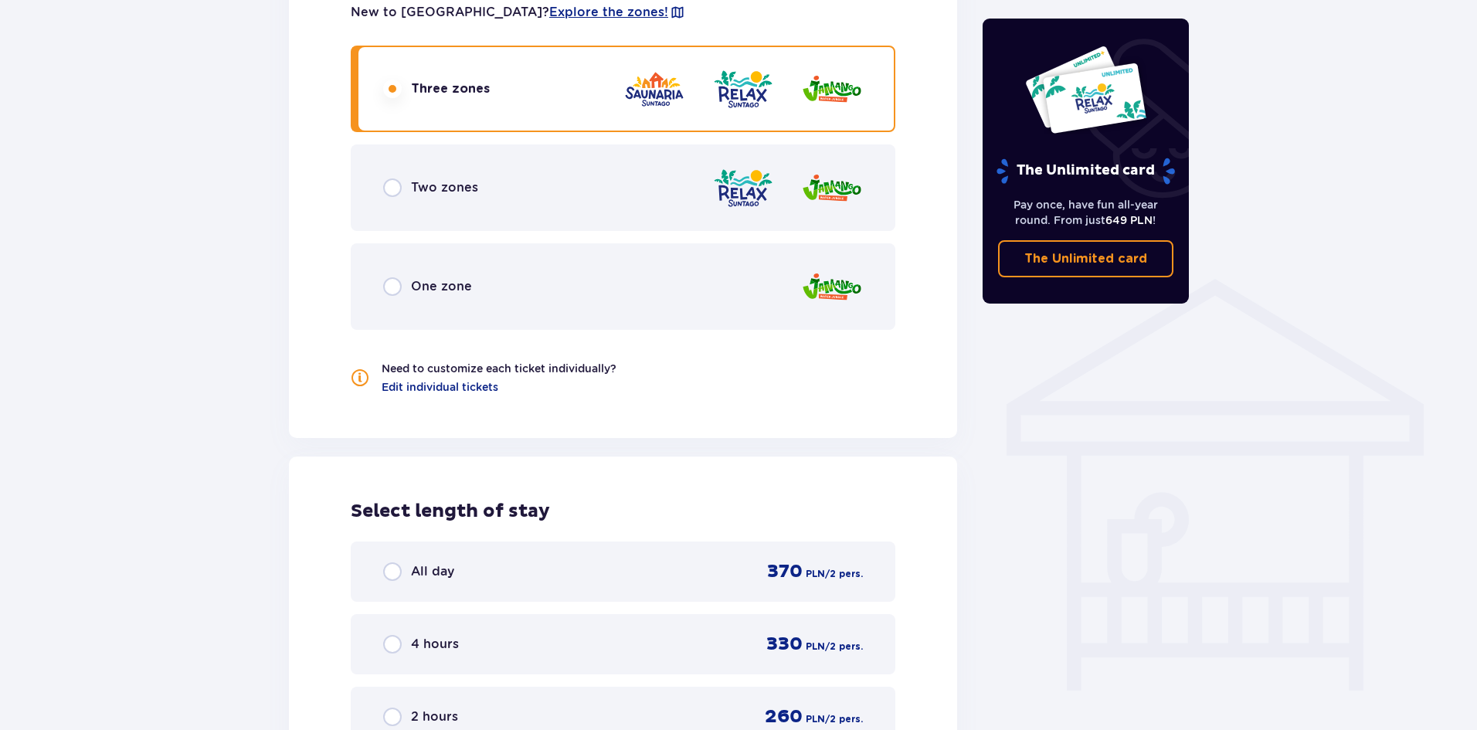
scroll to position [949, 0]
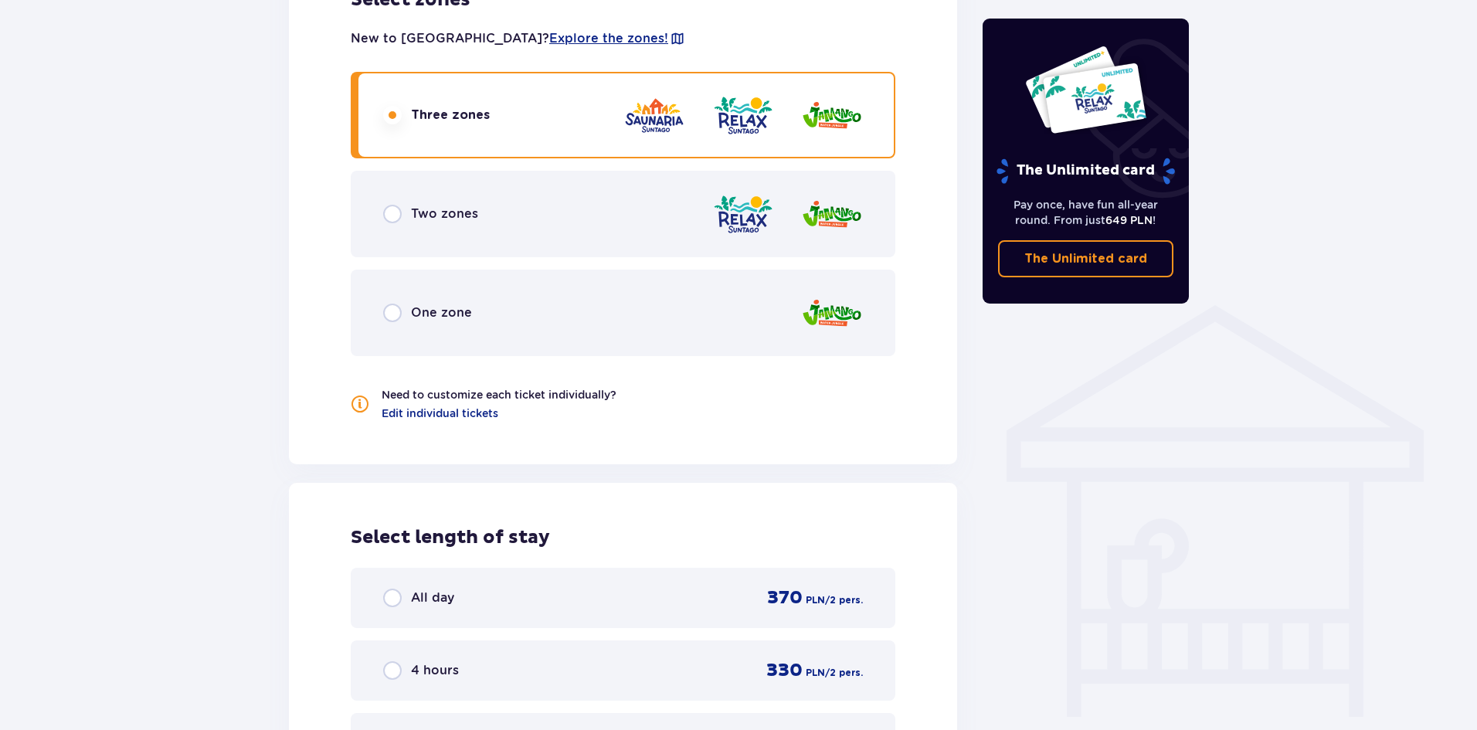
click at [538, 223] on div "Two zones" at bounding box center [623, 214] width 545 height 87
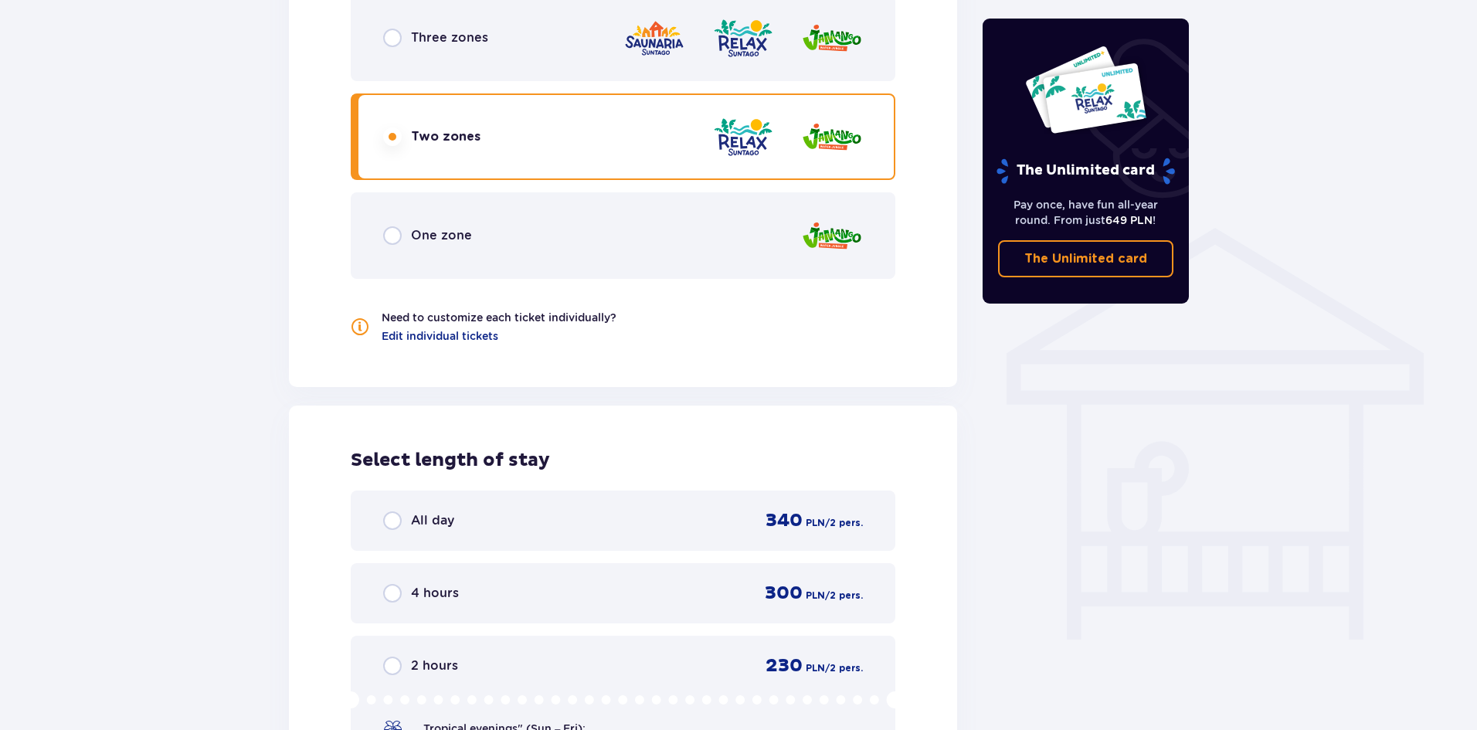
click at [562, 218] on div "One zone" at bounding box center [623, 235] width 545 height 87
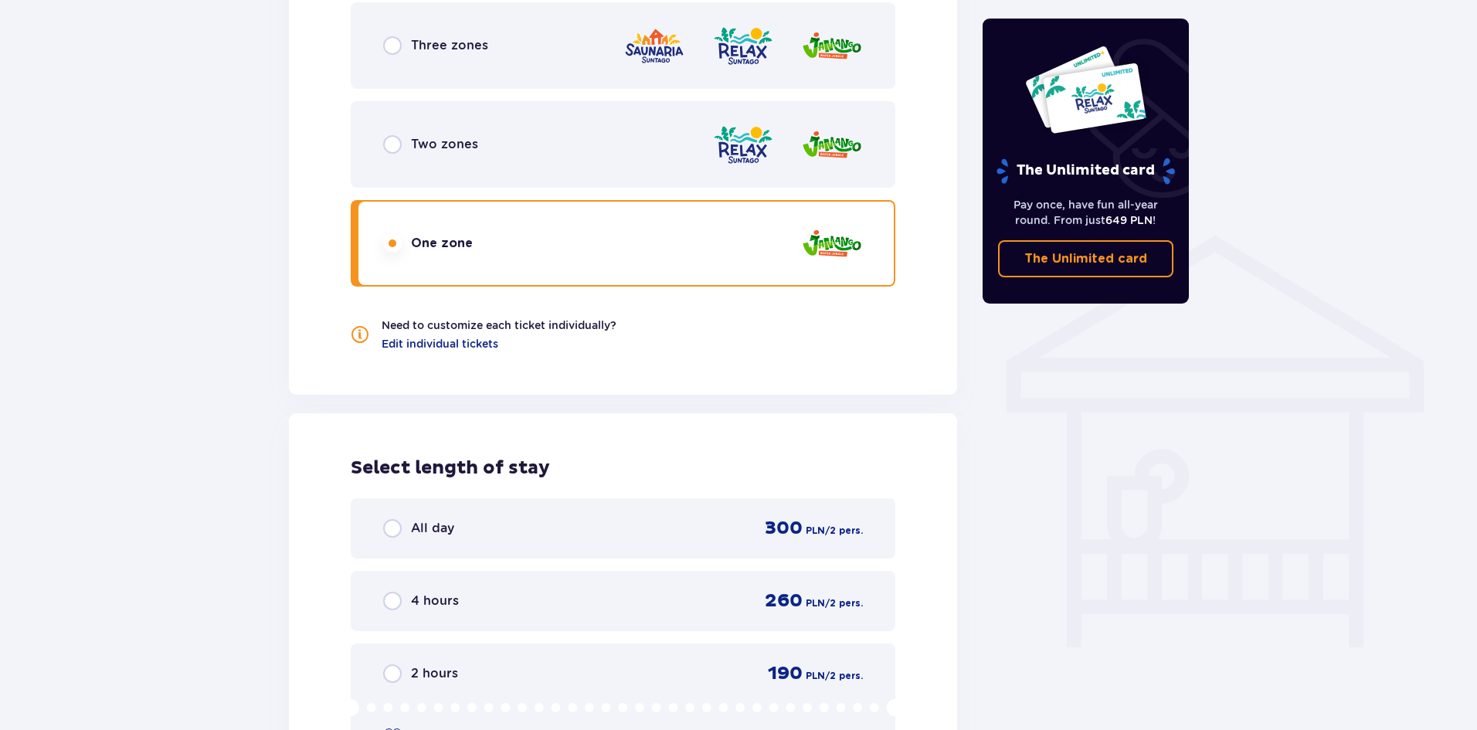
click at [614, 70] on div "Three zones" at bounding box center [623, 45] width 545 height 87
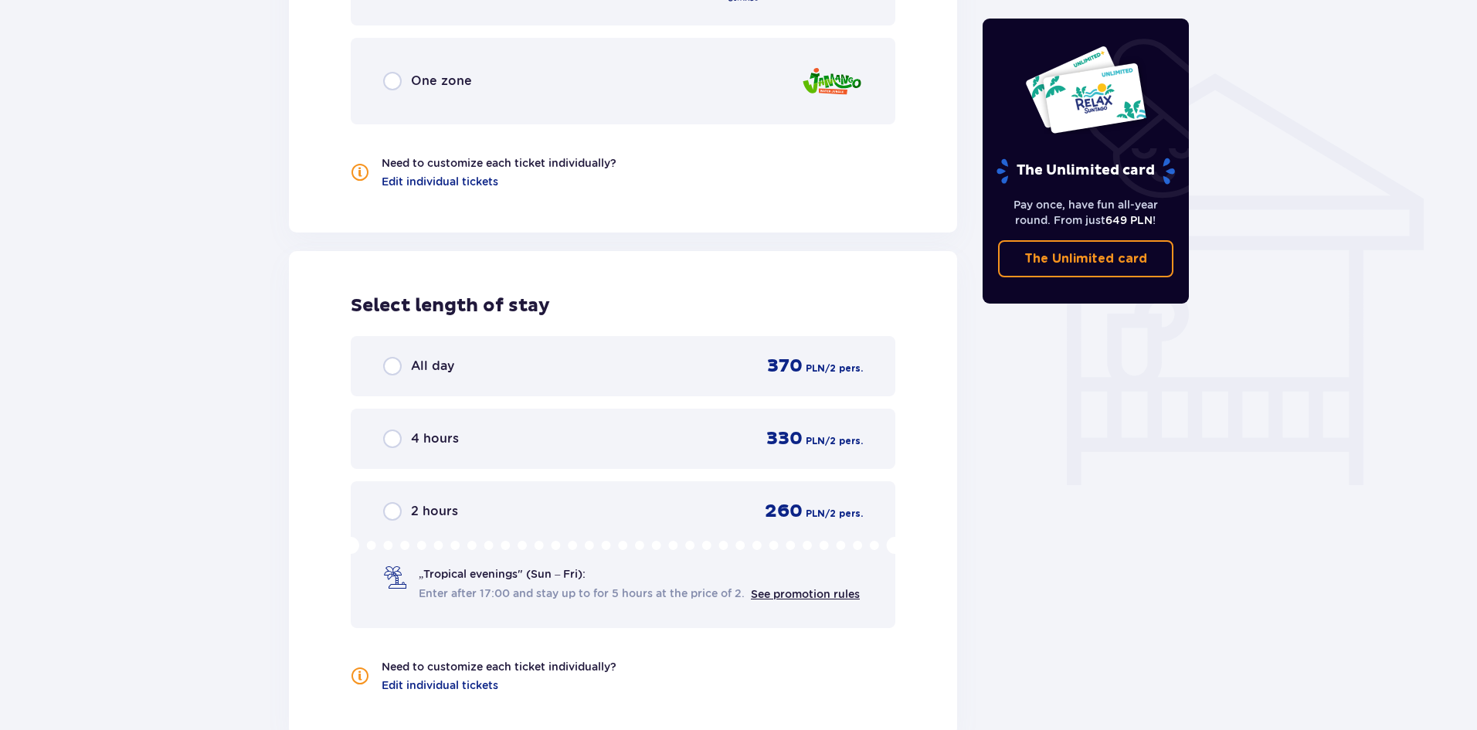
scroll to position [1258, 0]
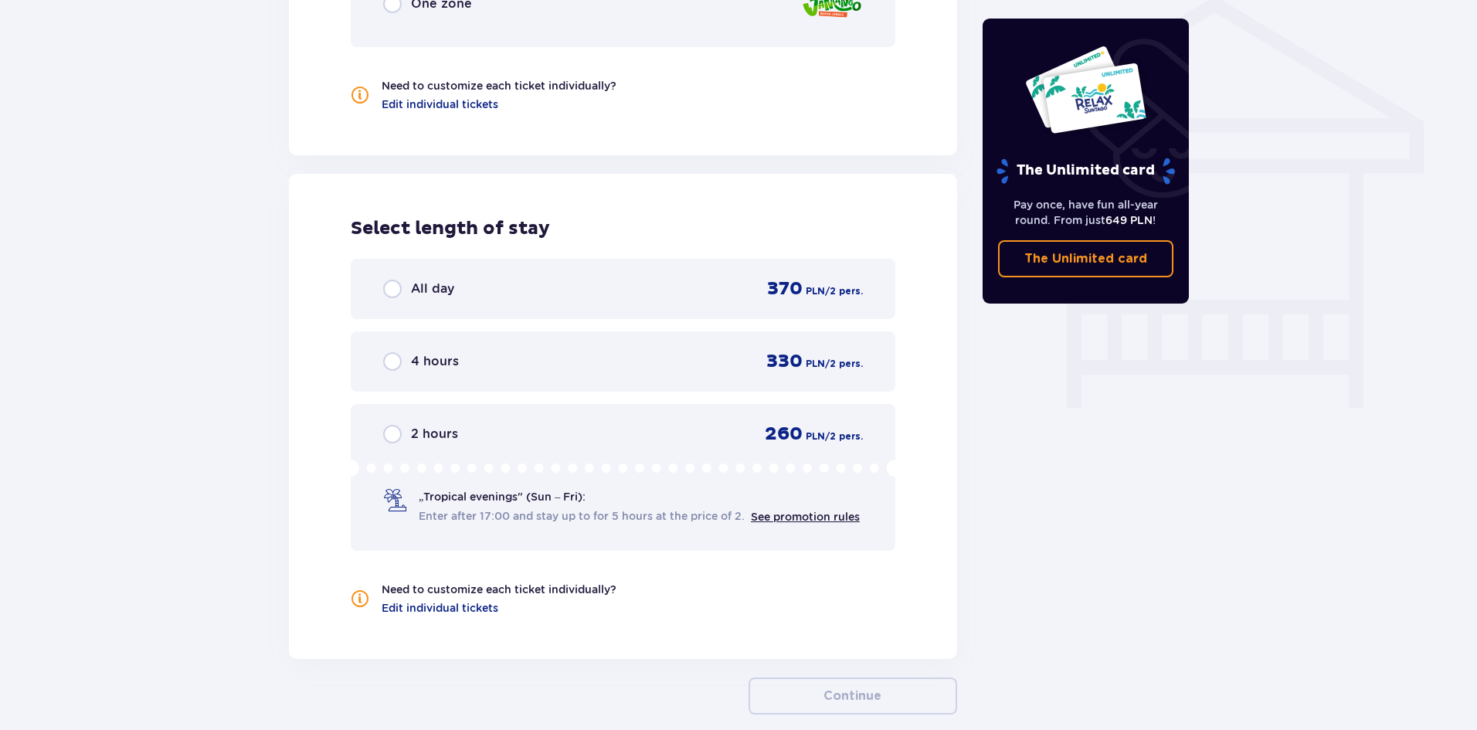
click at [627, 362] on div "4 hours 330 PLN / 2 pers." at bounding box center [623, 361] width 480 height 23
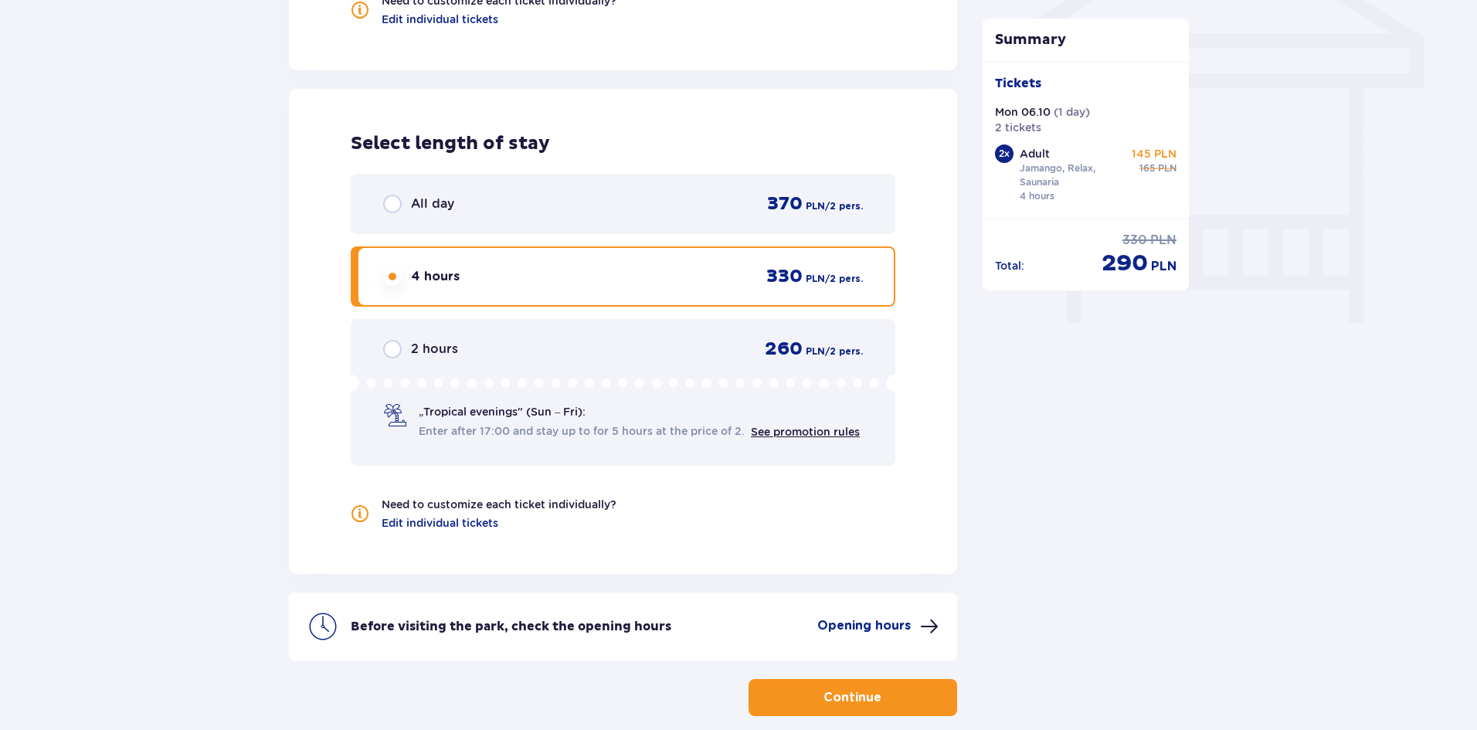
scroll to position [1345, 0]
click at [593, 362] on div "2 hours 260 PLN / 2 pers. „Tropical evenings" (Sun – Fri): Enter after 17:00 an…" at bounding box center [623, 391] width 545 height 147
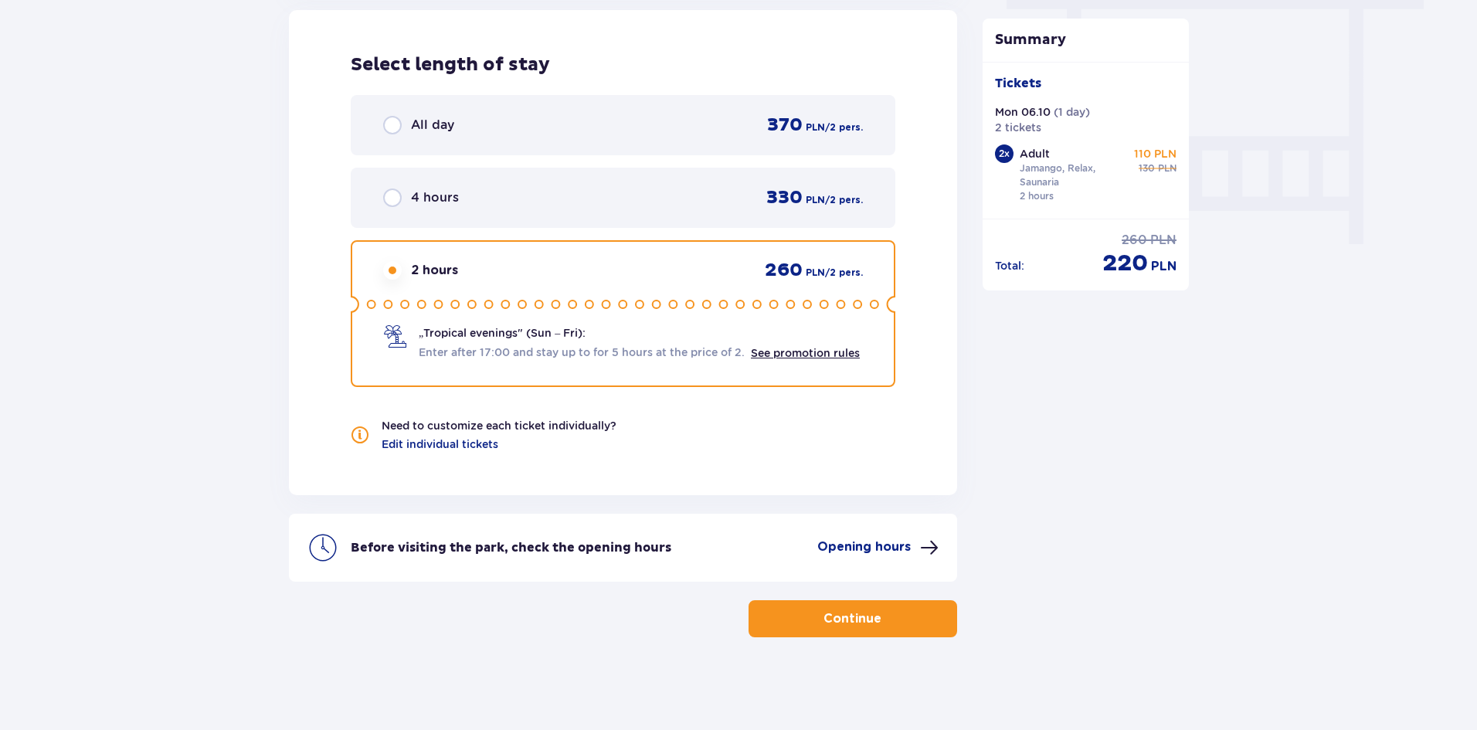
click at [627, 222] on div "4 hours 330 PLN / 2 pers." at bounding box center [623, 198] width 545 height 60
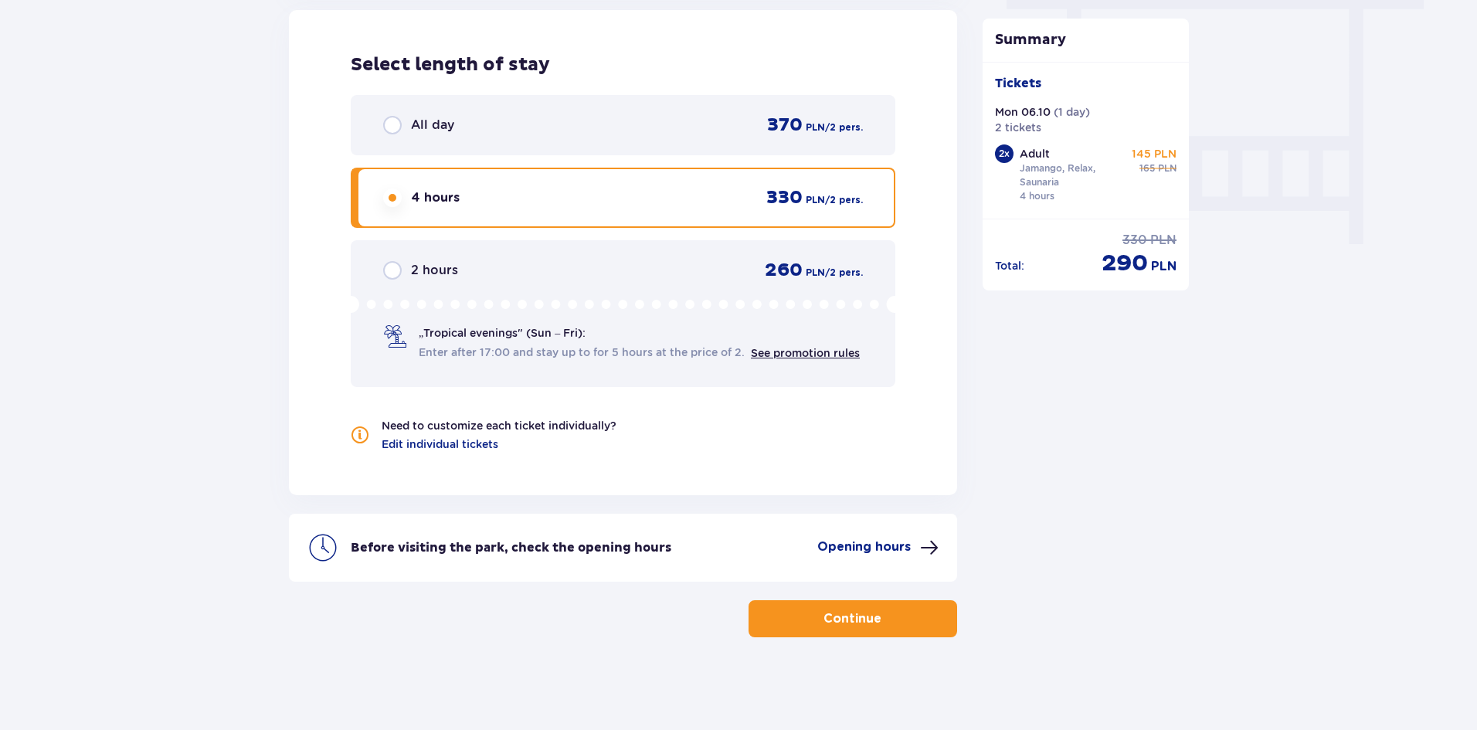
click at [611, 341] on div "„Tropical evenings" (Sun – Fri): Enter after 17:00 and stay up to for 5 hours a…" at bounding box center [639, 343] width 441 height 36
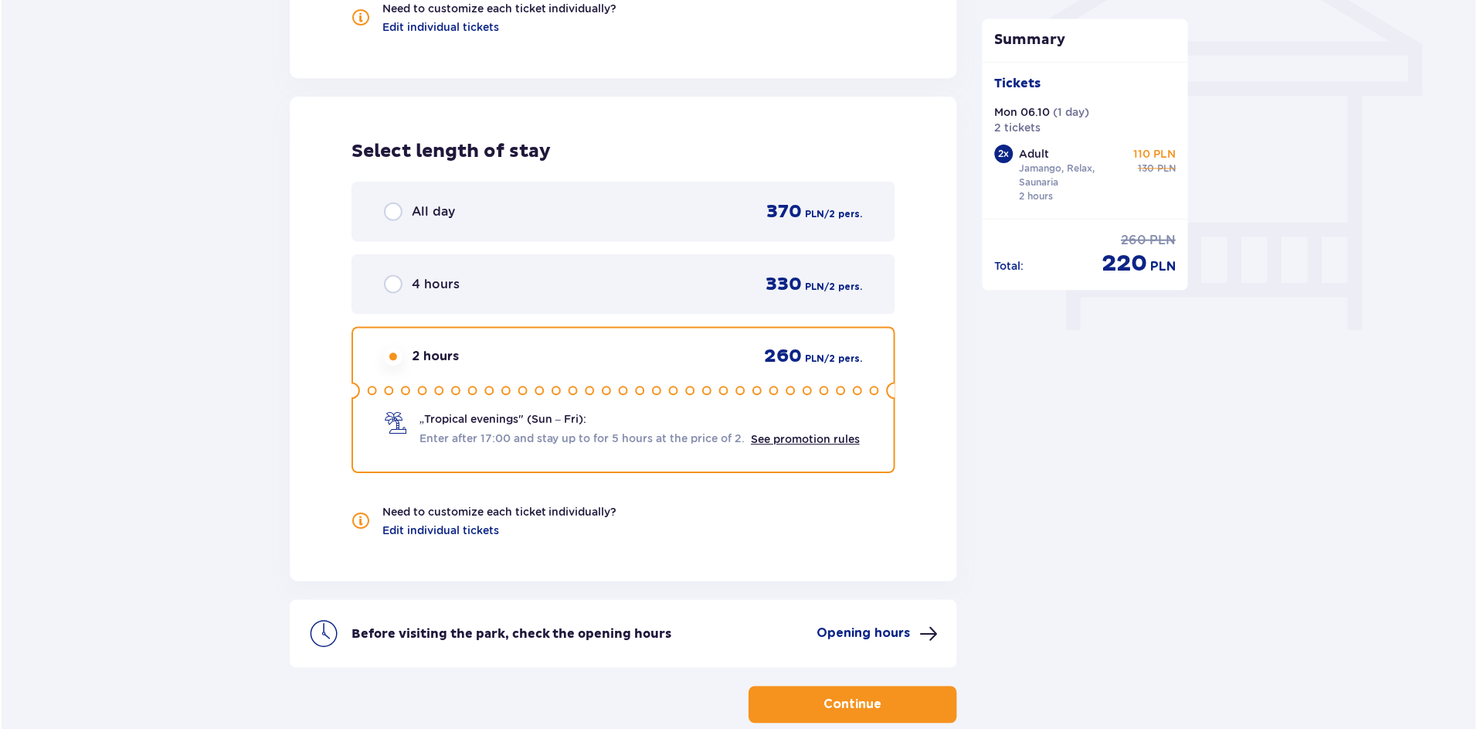
scroll to position [1422, 0]
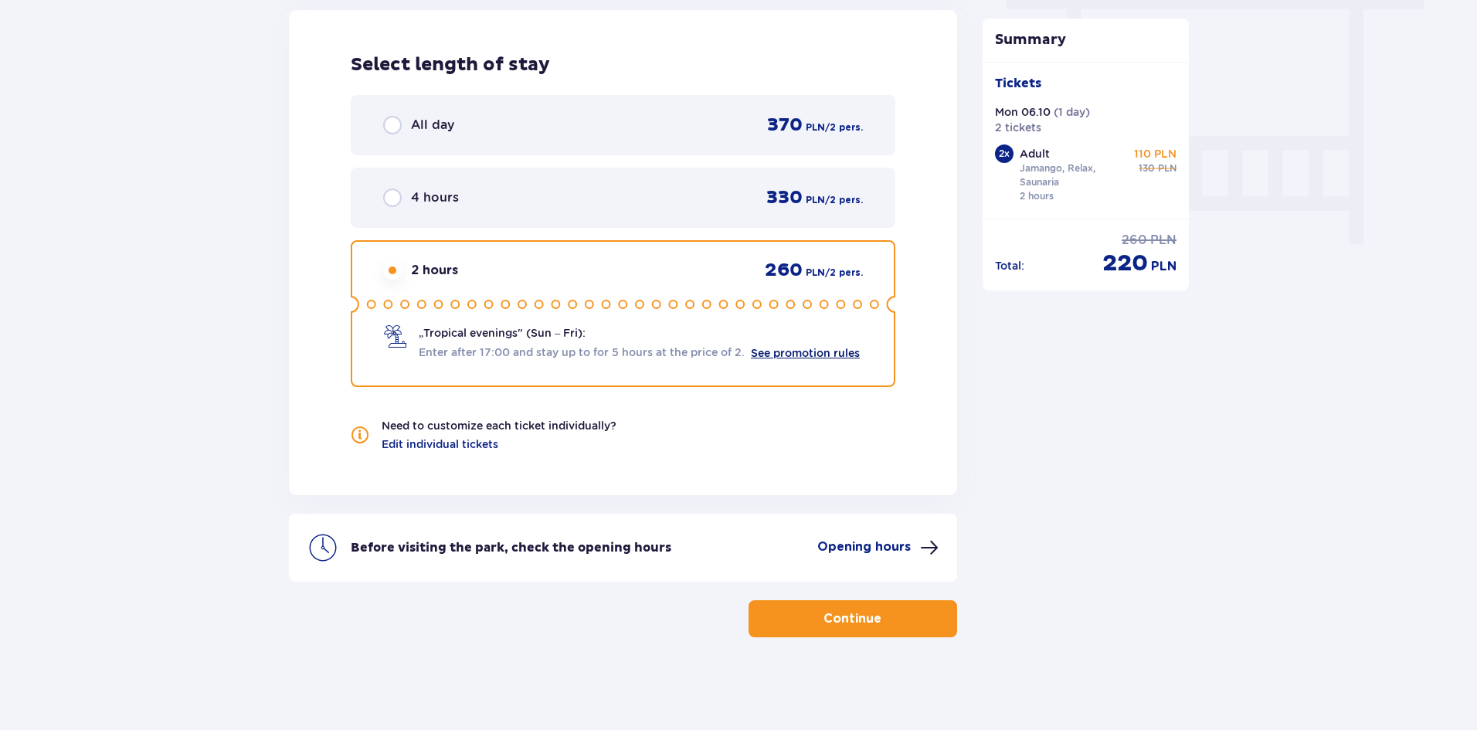
click at [812, 348] on link "See promotion rules" at bounding box center [805, 353] width 109 height 12
click at [941, 385] on div "Select length of stay All day 370 PLN / 2 pers. 4 hours 330 PLN / 2 pers. 2 hou…" at bounding box center [623, 252] width 668 height 485
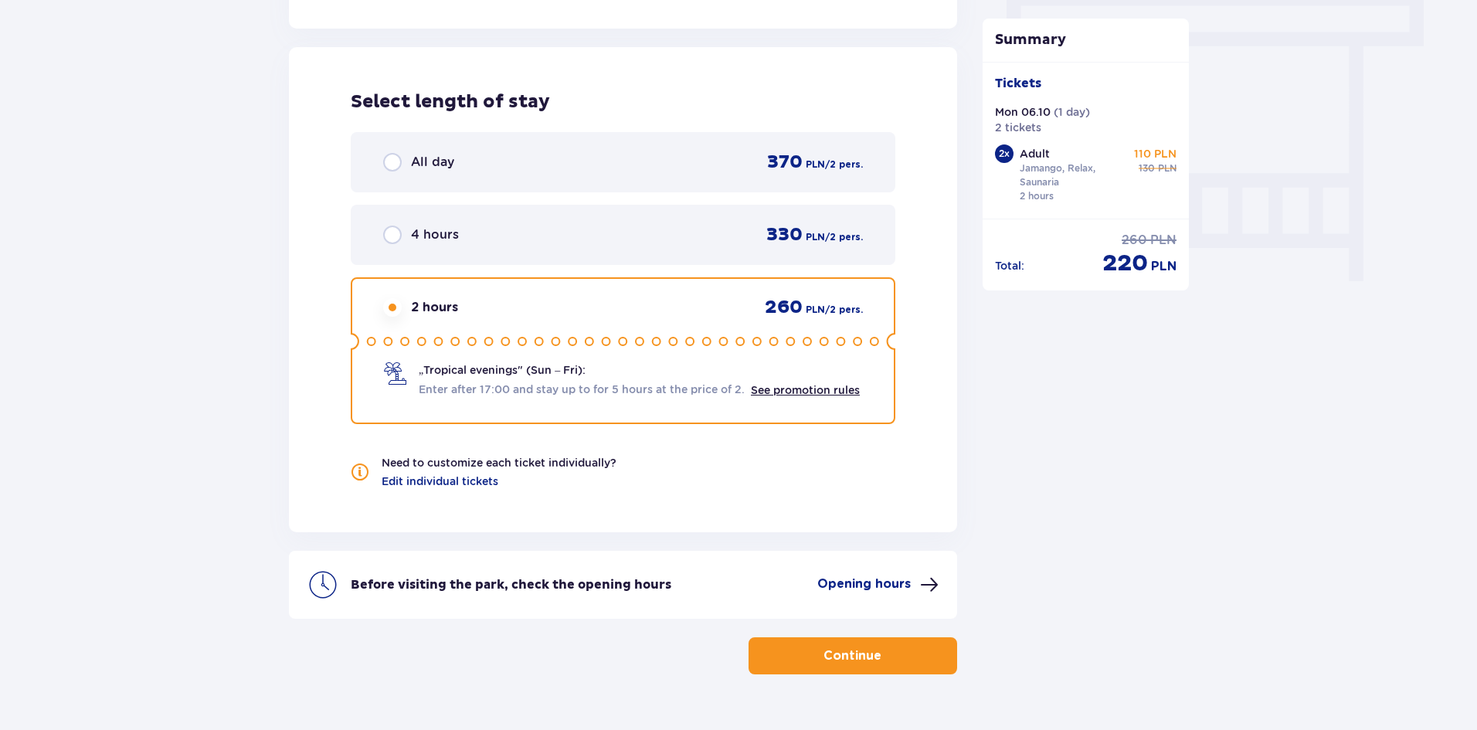
click at [926, 385] on div "Select length of stay All day 370 PLN / 2 pers. 4 hours 330 PLN / 2 pers. 2 hou…" at bounding box center [623, 289] width 668 height 485
click at [956, 424] on div "Select length of stay All day 370 PLN / 2 pers. 4 hours 330 PLN / 2 pers. 2 hou…" at bounding box center [623, 289] width 668 height 485
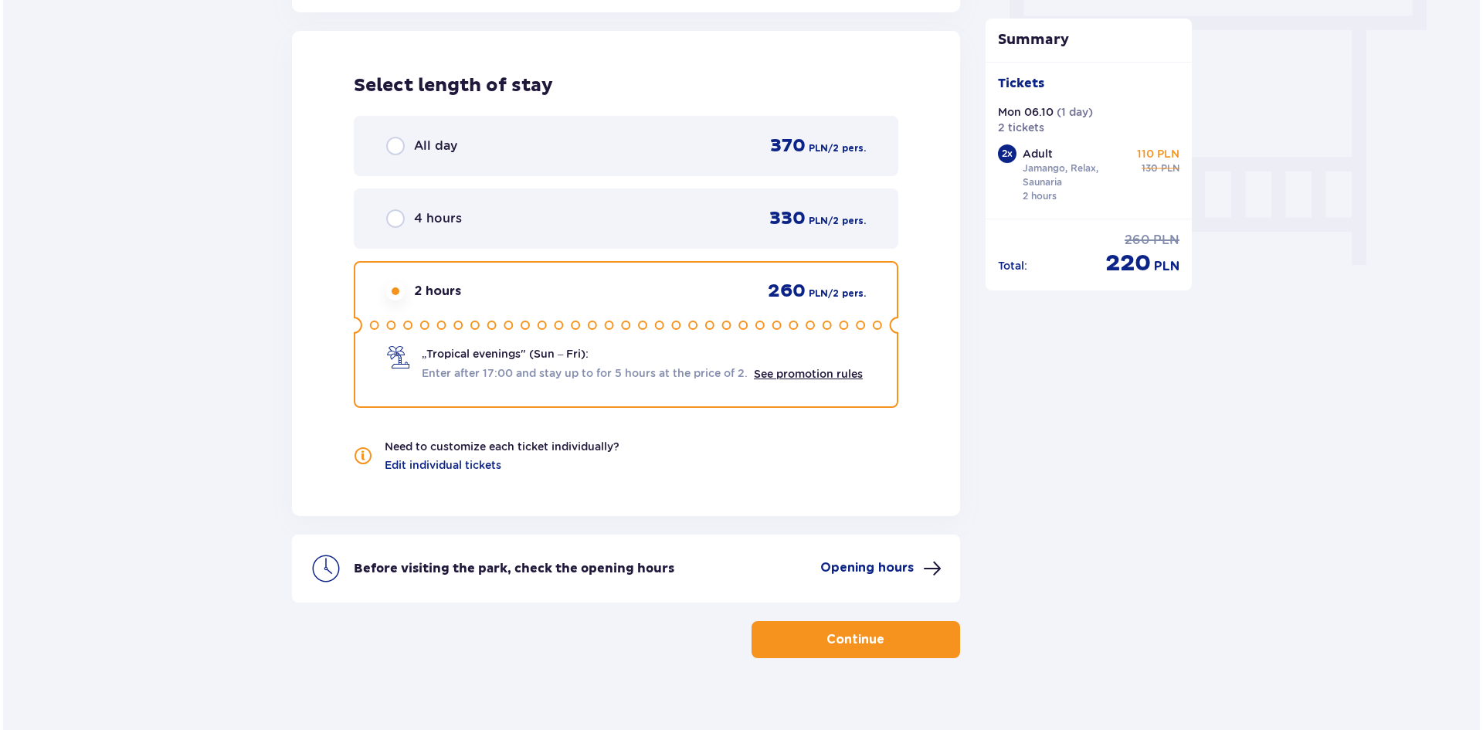
scroll to position [1422, 0]
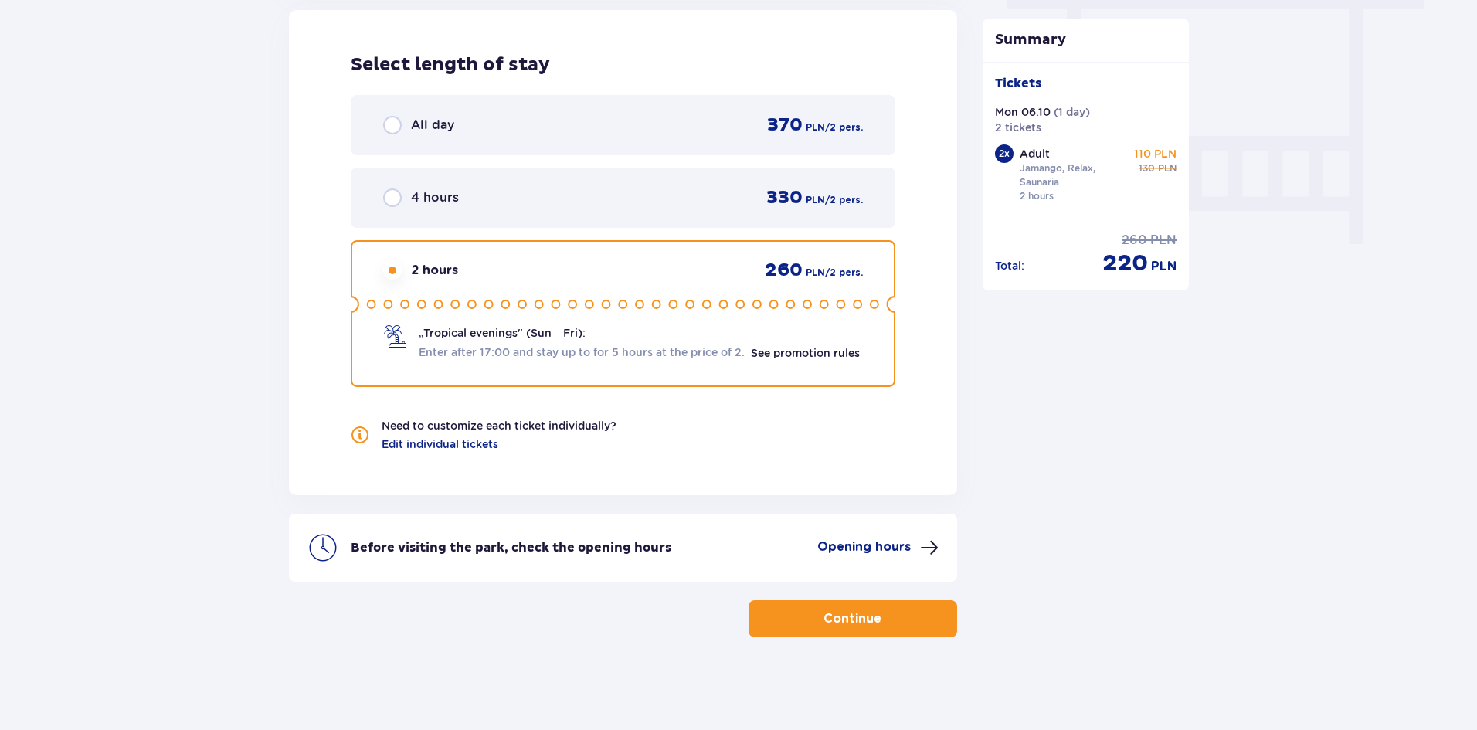
click at [904, 547] on p "Opening hours" at bounding box center [863, 546] width 93 height 17
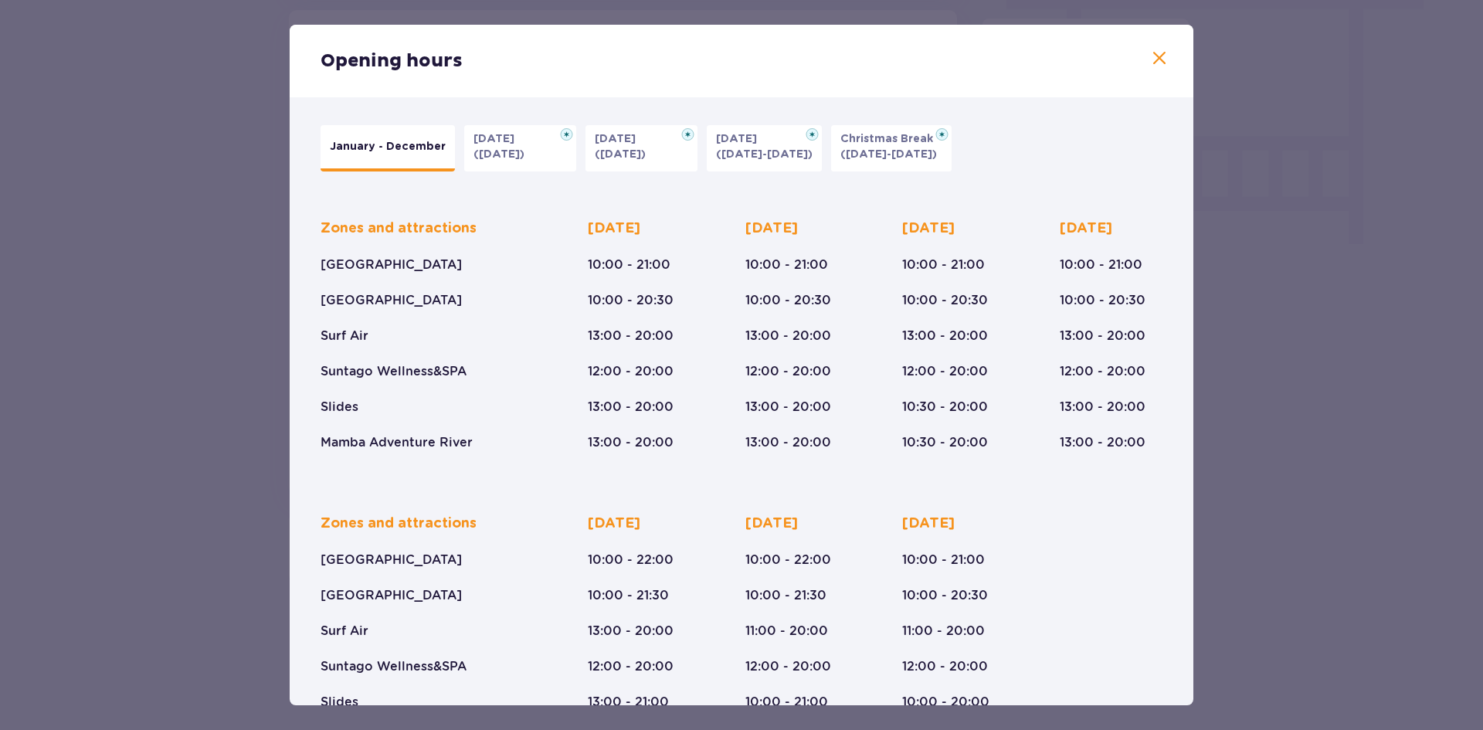
click at [756, 154] on p "(09.11-11.11.25)" at bounding box center [764, 154] width 97 height 15
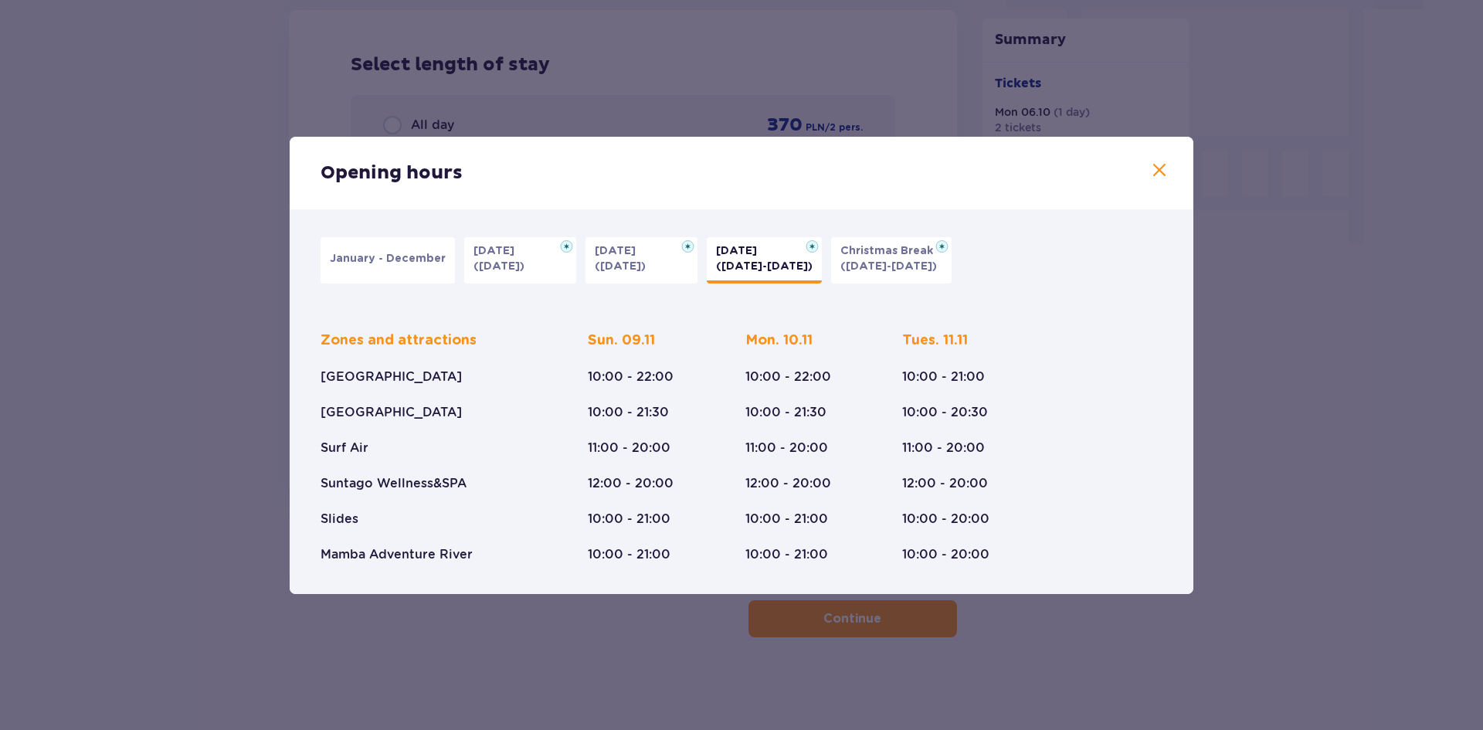
click at [608, 276] on button "All Saints' Day (01.11.25)" at bounding box center [642, 260] width 112 height 46
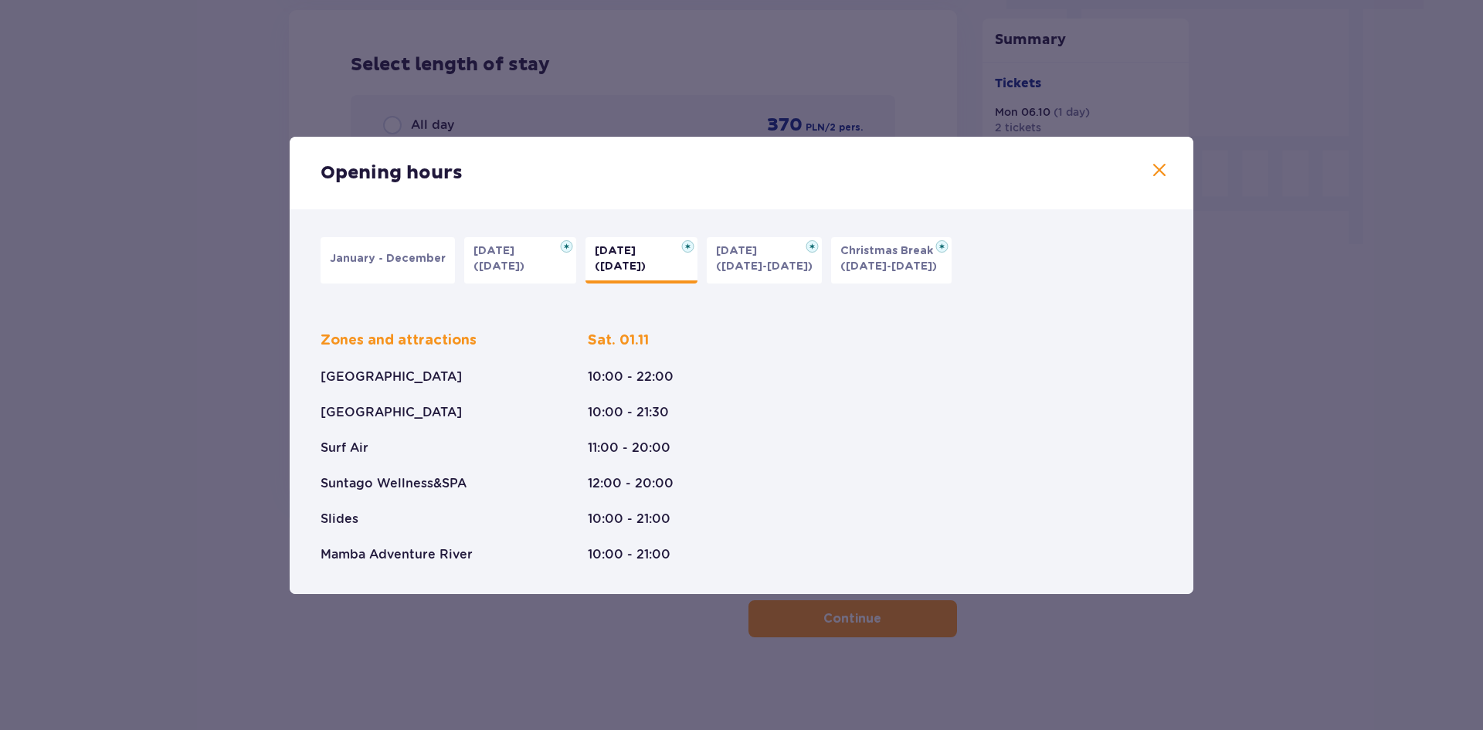
click at [508, 268] on p "(31.10.25)" at bounding box center [499, 266] width 51 height 15
click at [348, 267] on button "January - December" at bounding box center [388, 260] width 134 height 46
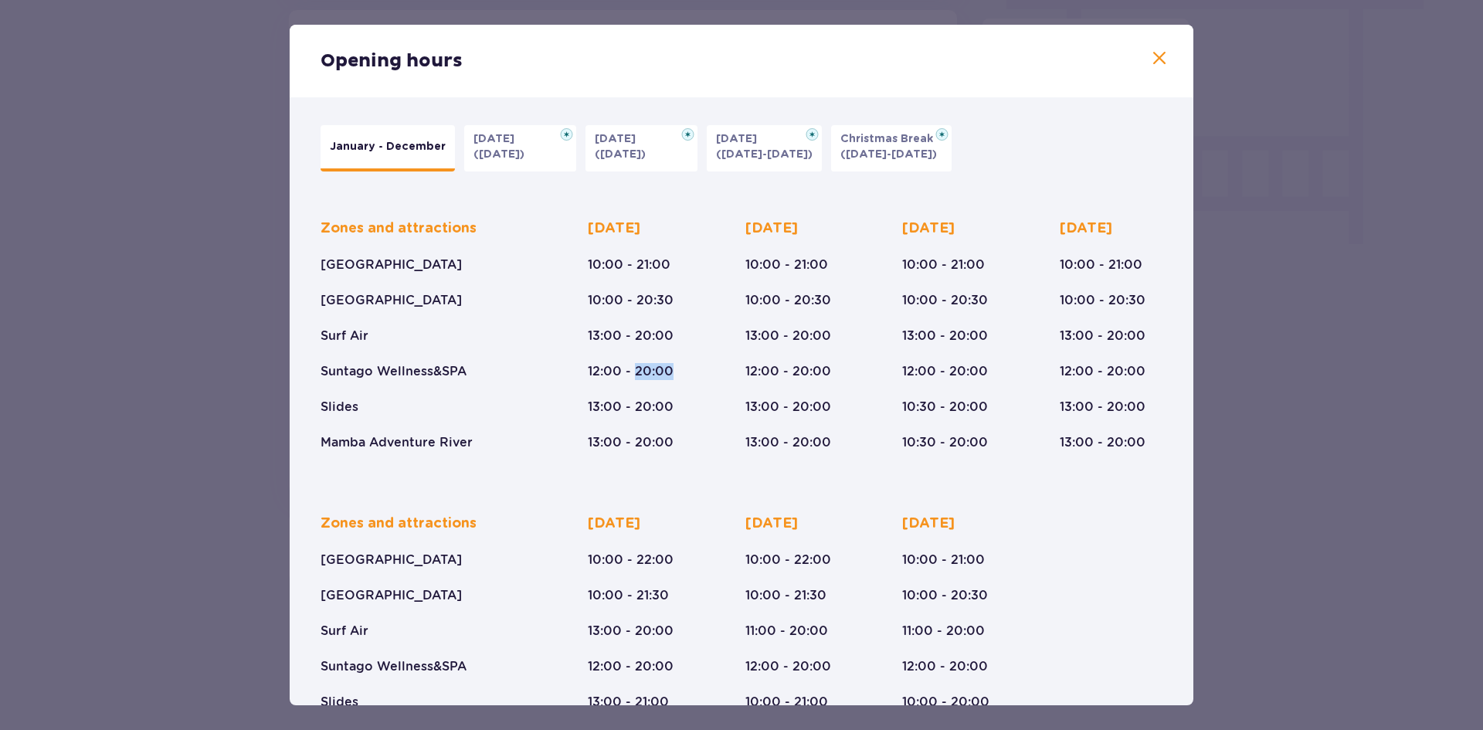
drag, startPoint x: 633, startPoint y: 374, endPoint x: 670, endPoint y: 363, distance: 37.9
click at [670, 363] on p "12:00 - 20:00" at bounding box center [631, 371] width 86 height 17
click at [633, 443] on p "13:00 - 20:00" at bounding box center [631, 442] width 86 height 17
click at [1162, 53] on span at bounding box center [1159, 58] width 19 height 19
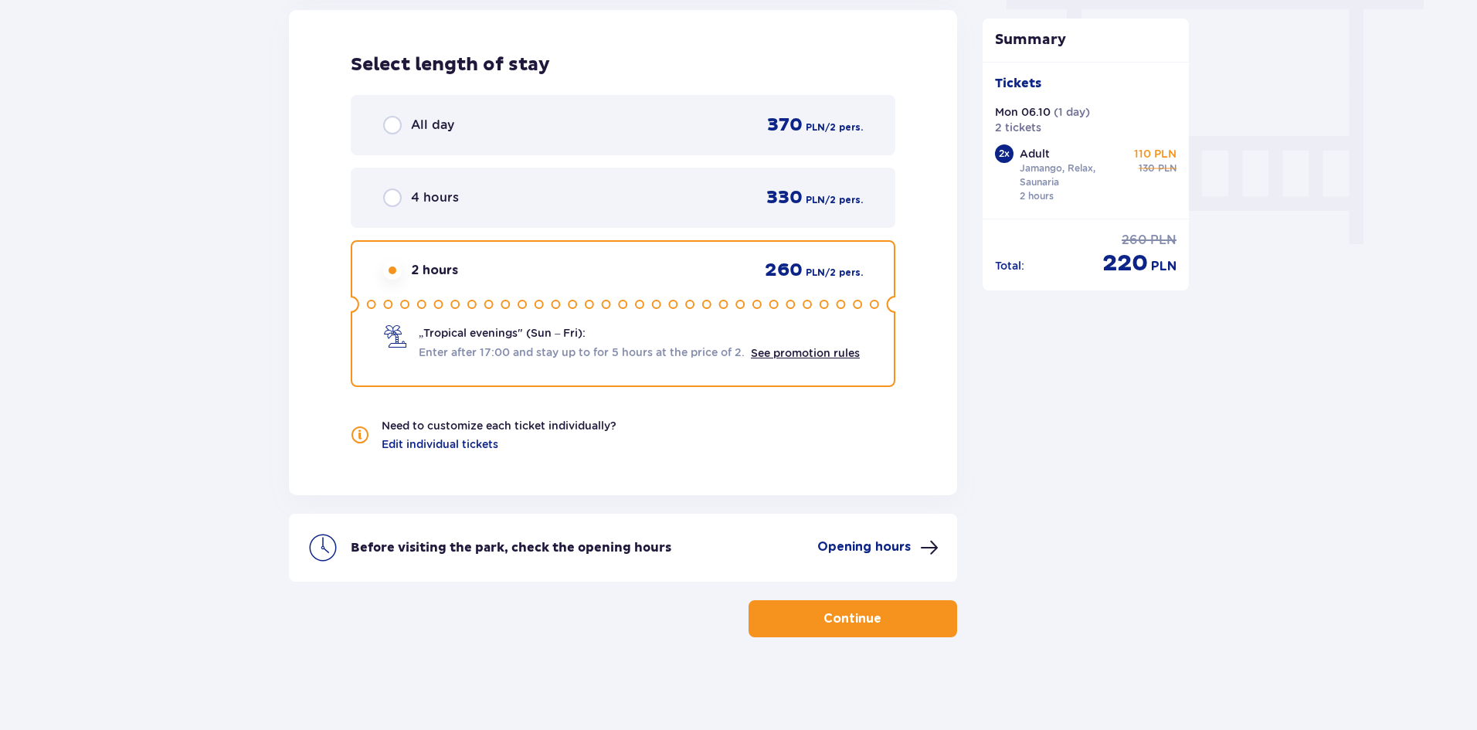
click at [926, 551] on span at bounding box center [929, 547] width 19 height 19
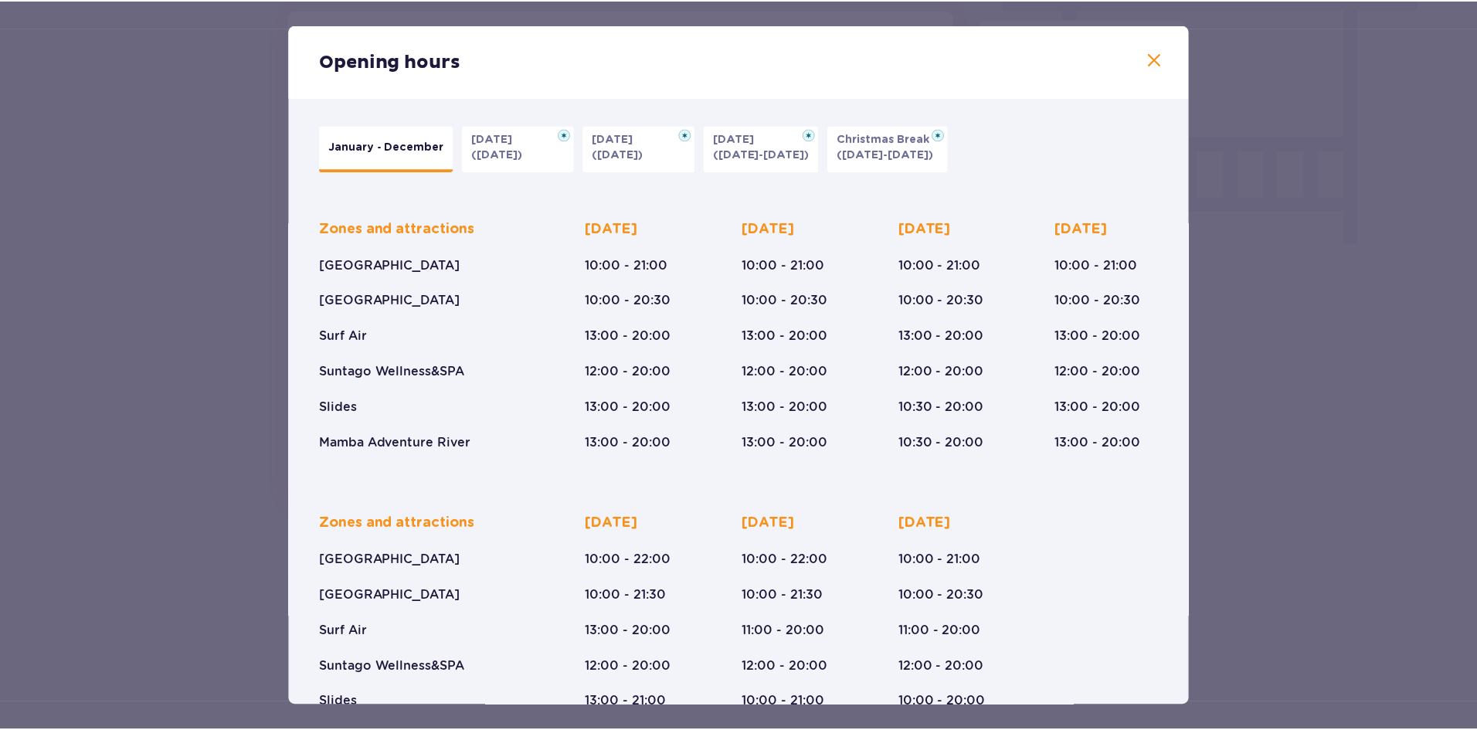
scroll to position [72, 0]
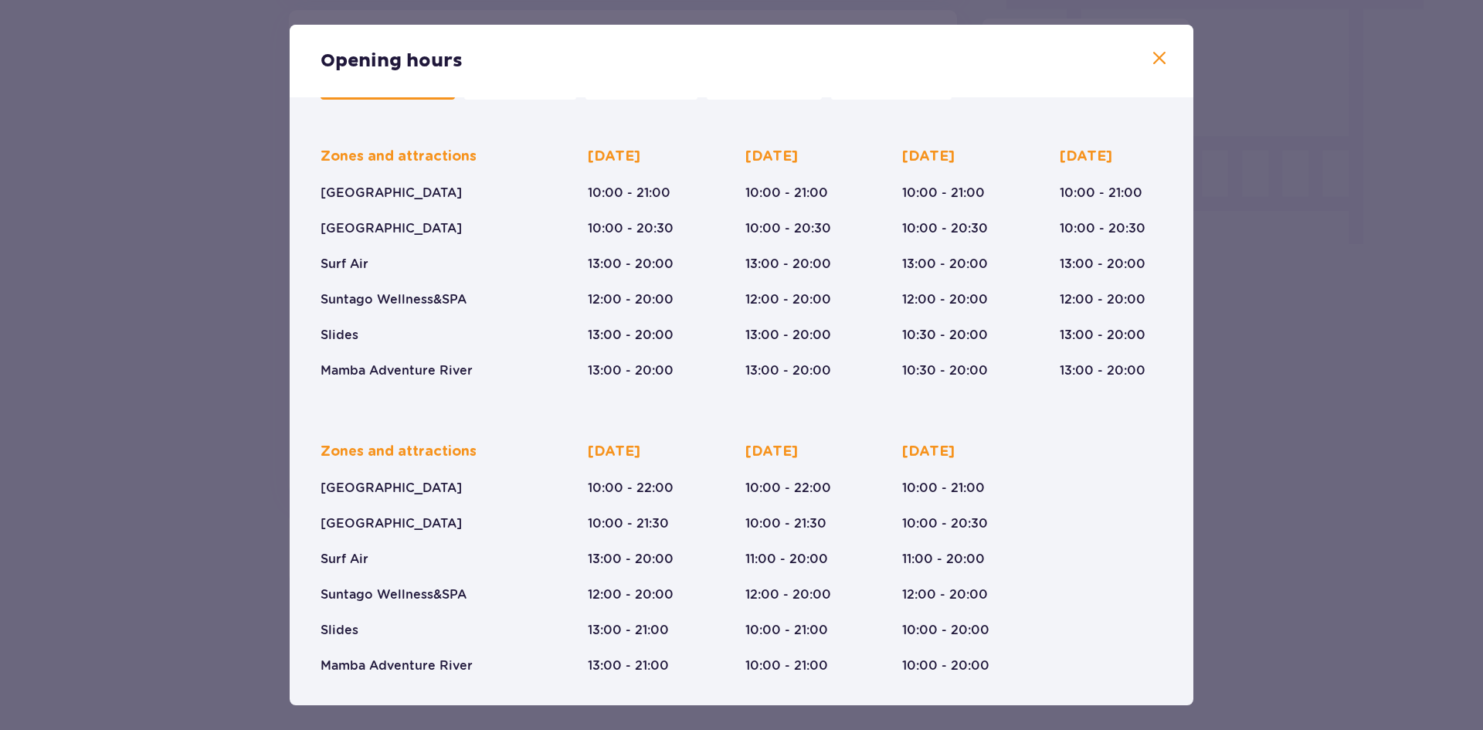
click at [1156, 59] on span at bounding box center [1159, 58] width 19 height 19
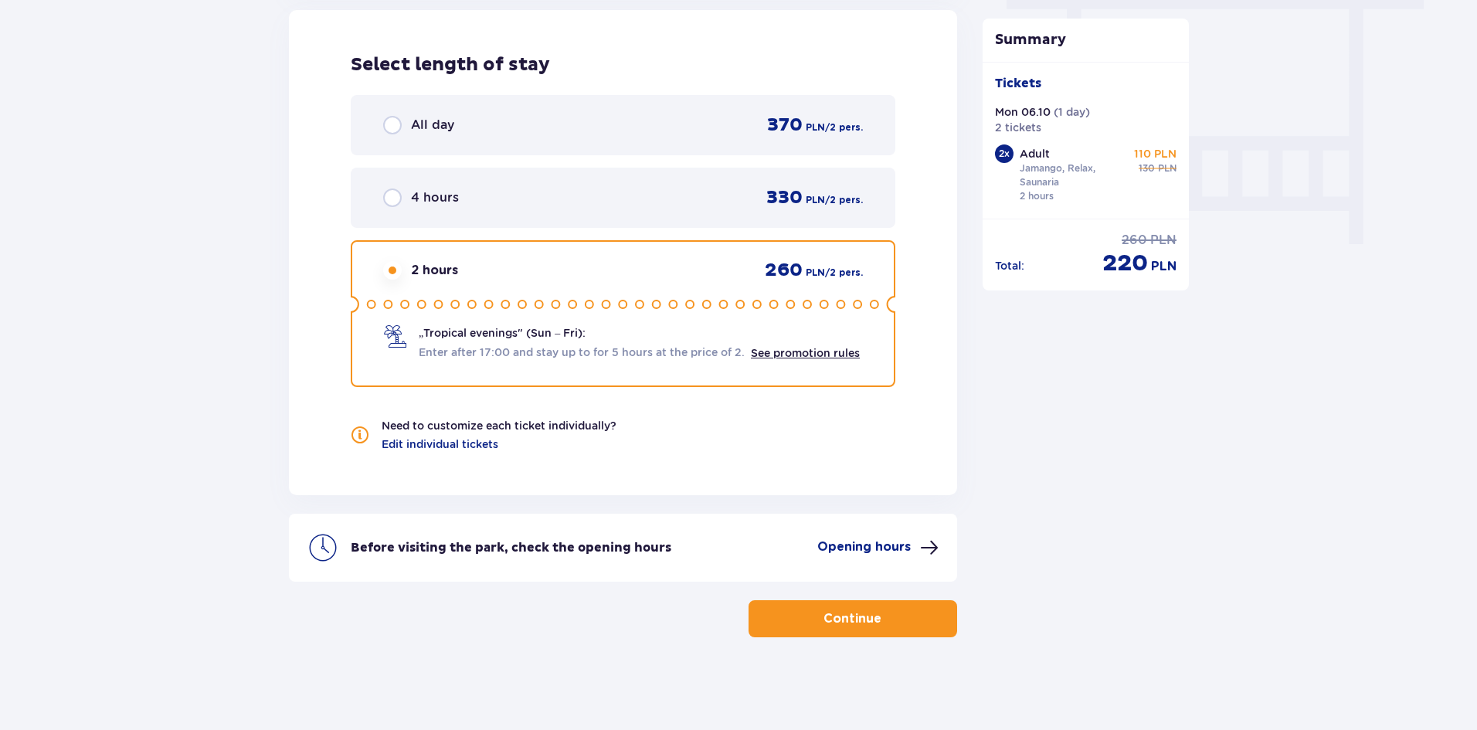
click at [851, 532] on div "Before visiting the park, check the opening hours Opening hours" at bounding box center [623, 548] width 668 height 68
click at [860, 564] on div "Before visiting the park, check the opening hours Opening hours" at bounding box center [623, 548] width 668 height 68
click at [868, 558] on div "Before visiting the park, check the opening hours Opening hours" at bounding box center [623, 548] width 668 height 68
click at [892, 550] on p "Opening hours" at bounding box center [863, 546] width 93 height 17
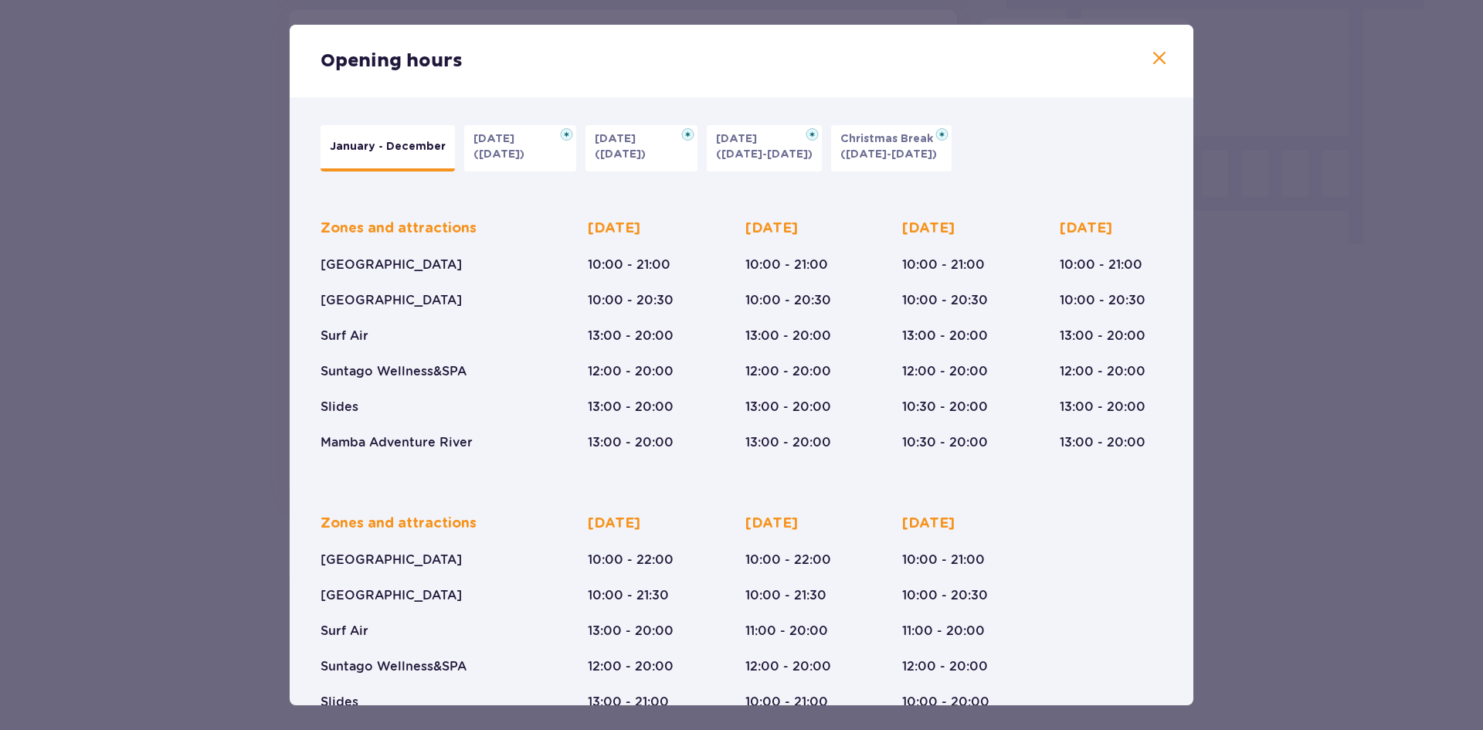
click at [1170, 36] on div "Opening hours" at bounding box center [742, 61] width 904 height 73
click at [1163, 50] on span at bounding box center [1159, 58] width 19 height 19
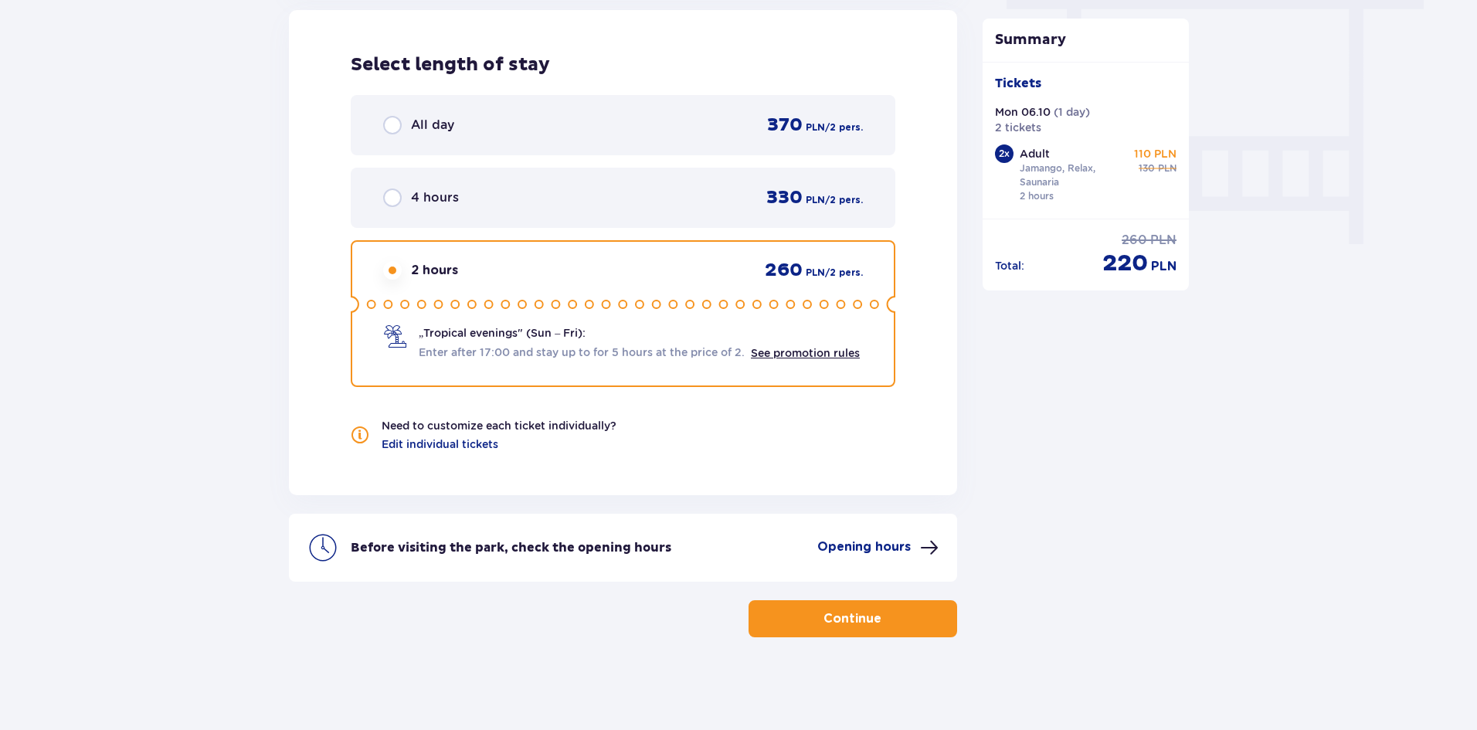
scroll to position [1345, 0]
